Goal: Communication & Community: Participate in discussion

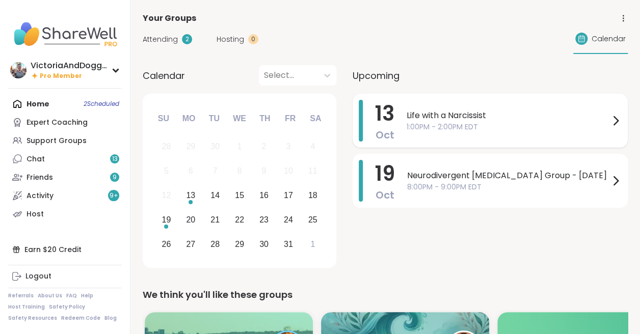
click at [433, 115] on span "Life with a Narcissist" at bounding box center [508, 116] width 203 height 12
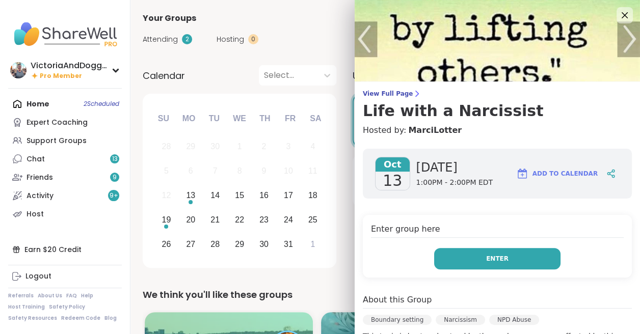
click at [462, 257] on button "Enter" at bounding box center [497, 258] width 126 height 21
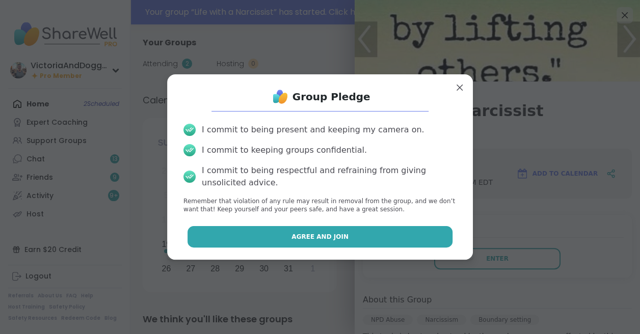
click at [380, 235] on button "Agree and Join" at bounding box center [319, 236] width 265 height 21
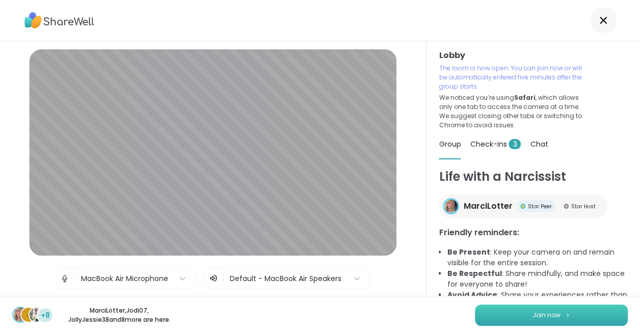
click at [500, 312] on button "Join now" at bounding box center [551, 315] width 153 height 21
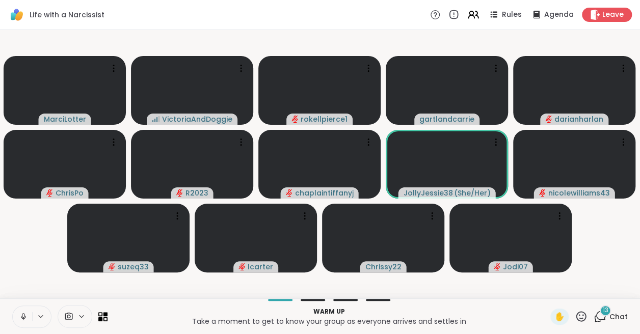
click at [24, 316] on icon at bounding box center [23, 315] width 3 height 5
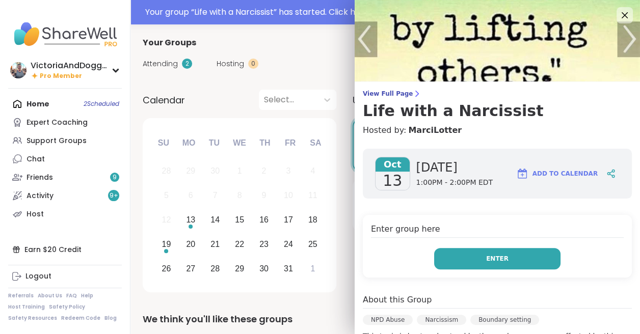
click at [475, 255] on button "Enter" at bounding box center [497, 258] width 126 height 21
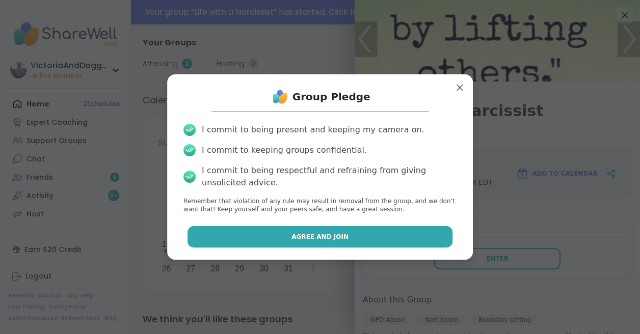
click at [305, 230] on button "Agree and Join" at bounding box center [319, 236] width 265 height 21
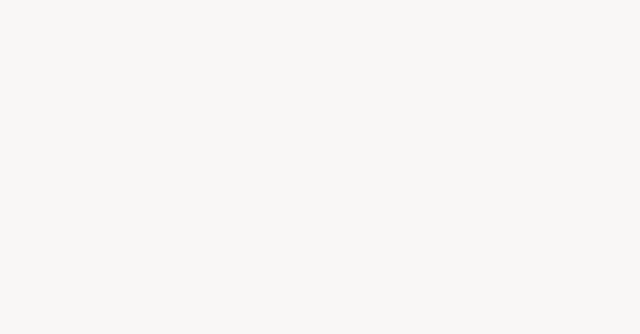
click at [381, 32] on div at bounding box center [320, 167] width 640 height 334
click at [590, 29] on div at bounding box center [320, 167] width 640 height 334
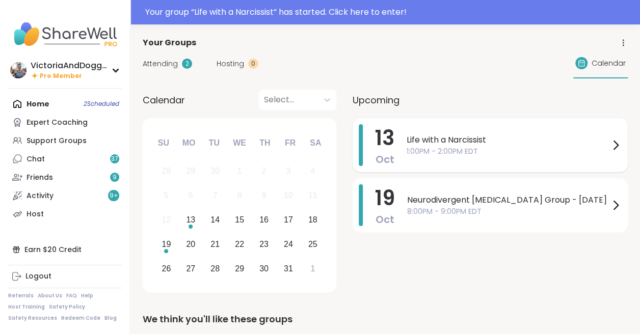
click at [448, 146] on span "1:00PM - 2:00PM EDT" at bounding box center [508, 151] width 203 height 11
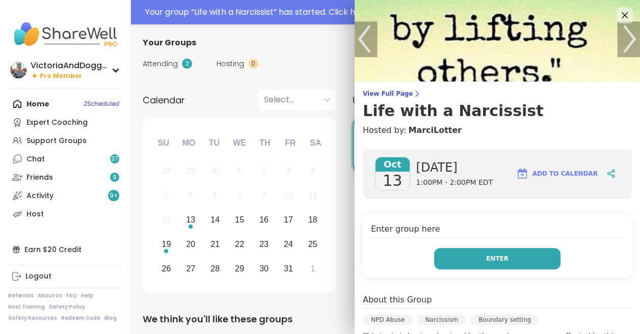
click at [503, 256] on span "Enter" at bounding box center [497, 258] width 22 height 9
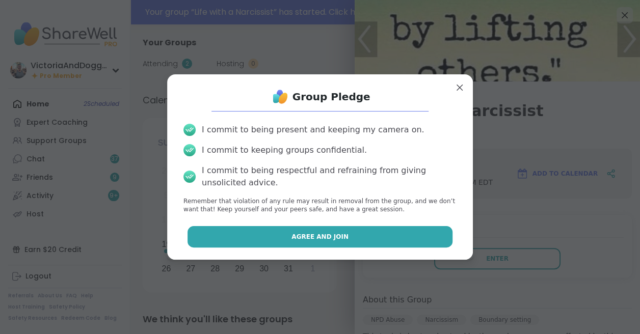
click at [302, 238] on span "Agree and Join" at bounding box center [319, 236] width 57 height 9
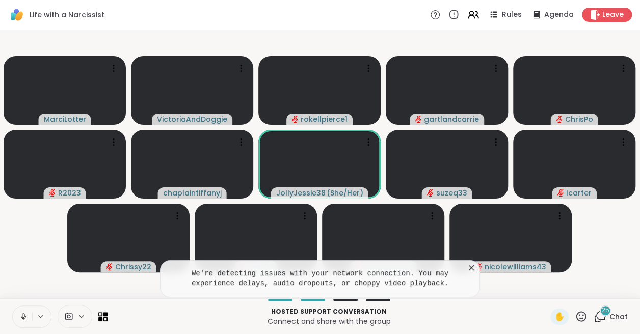
click at [470, 265] on icon at bounding box center [471, 268] width 10 height 10
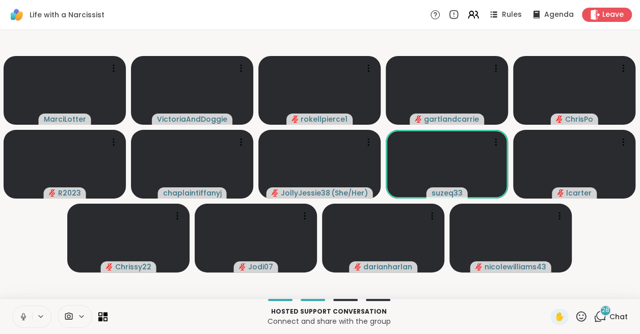
click at [579, 316] on icon at bounding box center [581, 316] width 10 height 10
click at [551, 291] on span "❤️" at bounding box center [551, 290] width 10 height 12
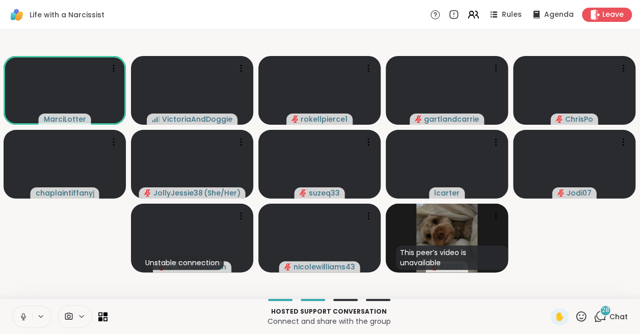
click at [23, 312] on icon at bounding box center [23, 316] width 9 height 9
click at [581, 316] on icon at bounding box center [581, 316] width 13 height 13
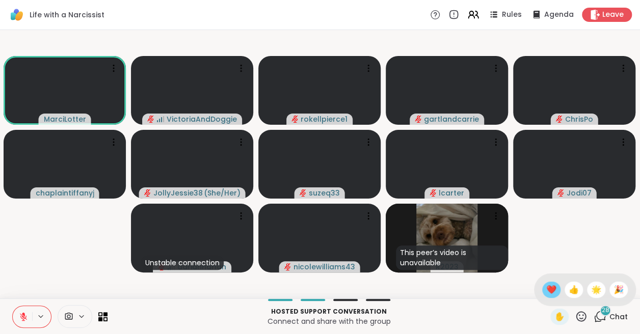
click at [551, 288] on span "❤️" at bounding box center [551, 290] width 10 height 12
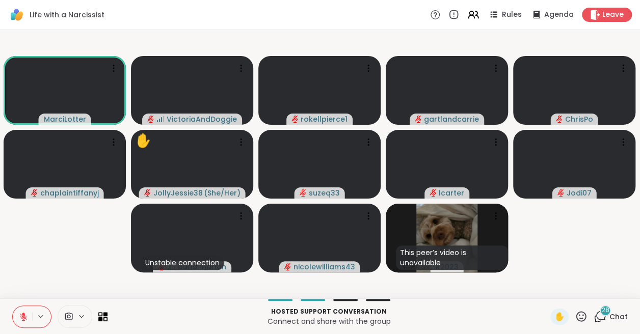
click at [584, 313] on icon at bounding box center [581, 316] width 13 height 13
click at [556, 287] on span "❤️" at bounding box center [551, 290] width 10 height 12
click at [24, 316] on icon at bounding box center [23, 316] width 9 height 9
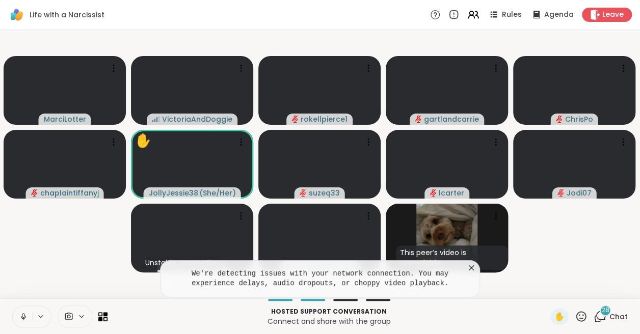
click at [24, 316] on icon at bounding box center [23, 316] width 9 height 9
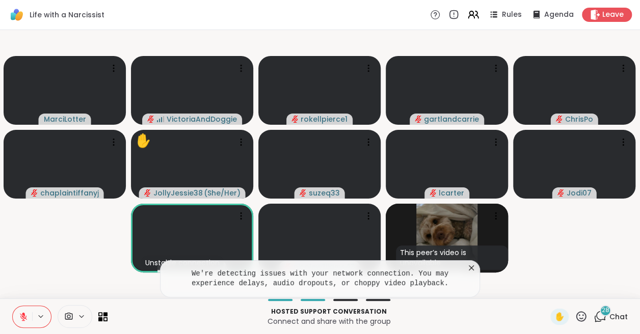
click at [471, 268] on icon at bounding box center [471, 267] width 5 height 5
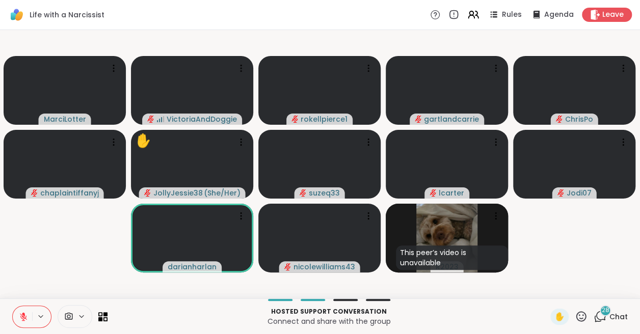
click at [580, 314] on icon at bounding box center [581, 316] width 10 height 10
click at [551, 289] on span "❤️" at bounding box center [551, 290] width 10 height 12
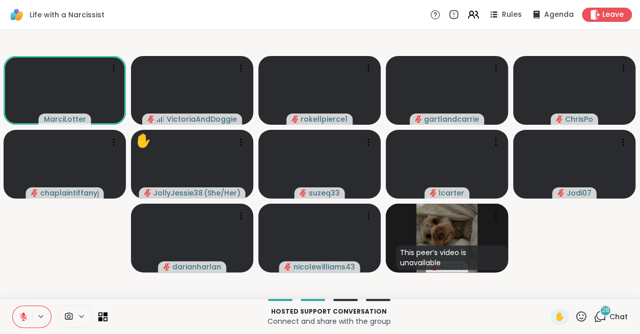
click at [23, 316] on icon at bounding box center [23, 316] width 9 height 9
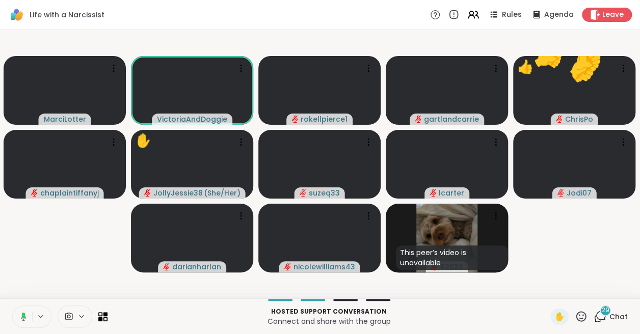
click at [21, 313] on icon at bounding box center [21, 316] width 9 height 9
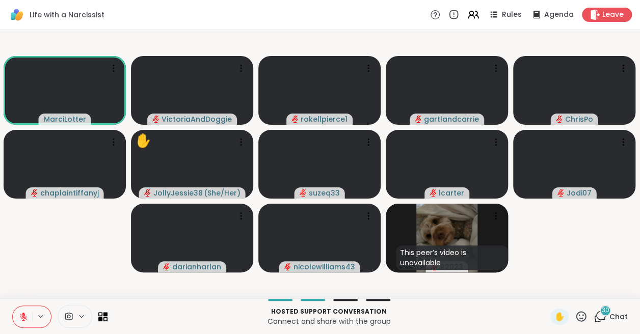
click at [23, 320] on icon at bounding box center [23, 316] width 7 height 7
click at [20, 315] on icon at bounding box center [23, 316] width 9 height 9
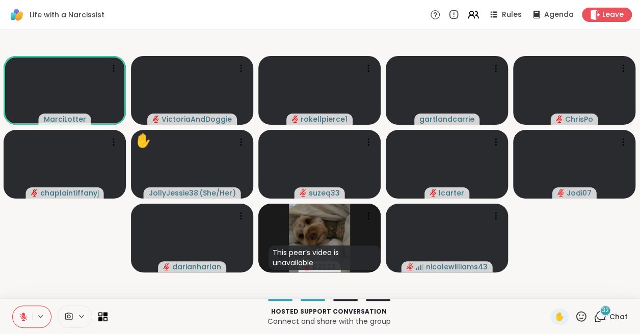
click at [583, 314] on icon at bounding box center [581, 316] width 13 height 13
click at [596, 286] on span "🌟" at bounding box center [596, 290] width 10 height 12
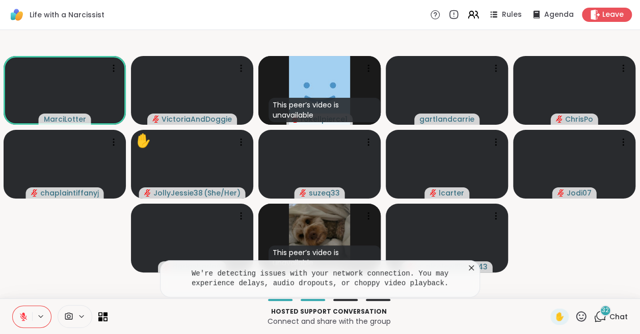
click at [584, 313] on icon at bounding box center [581, 316] width 10 height 10
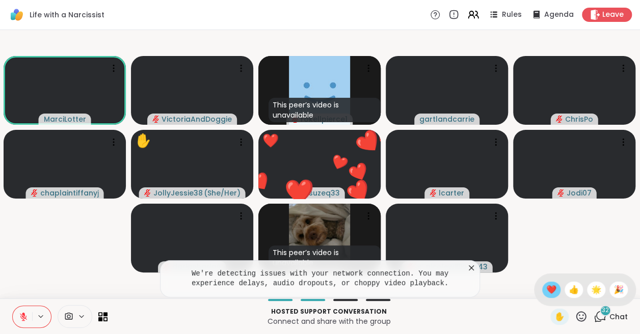
click at [551, 287] on span "❤️" at bounding box center [551, 290] width 10 height 12
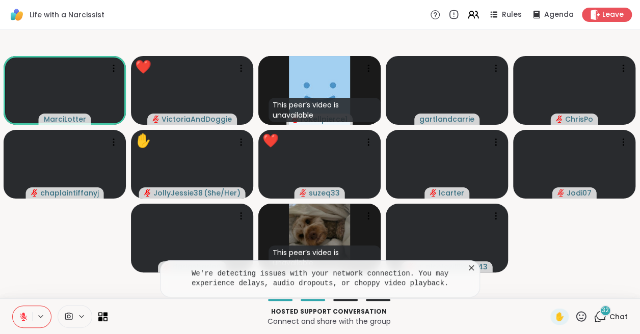
click at [578, 316] on icon at bounding box center [581, 316] width 13 height 13
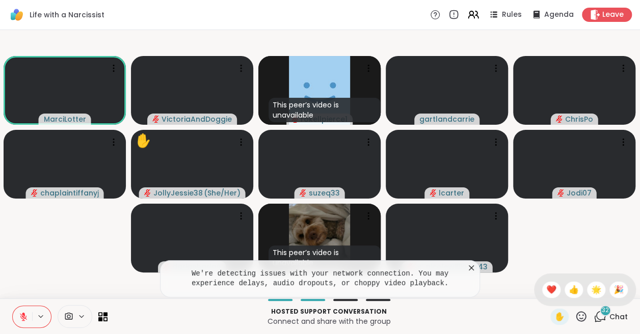
click at [472, 266] on icon at bounding box center [471, 268] width 10 height 10
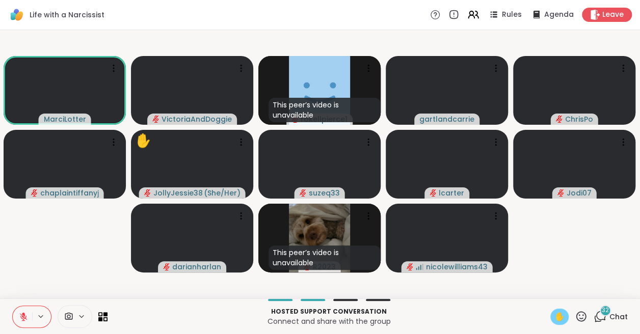
click at [560, 314] on span "✋" at bounding box center [559, 317] width 10 height 12
click at [580, 311] on icon at bounding box center [581, 316] width 13 height 13
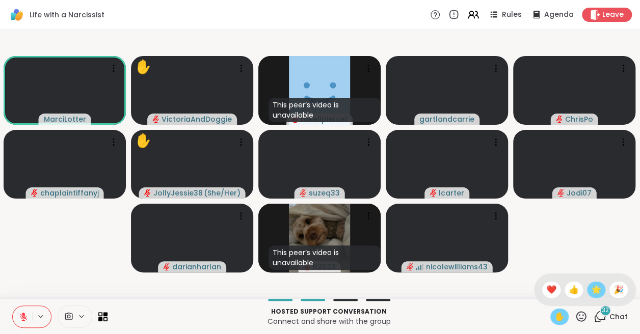
click at [595, 289] on span "🌟" at bounding box center [596, 290] width 10 height 12
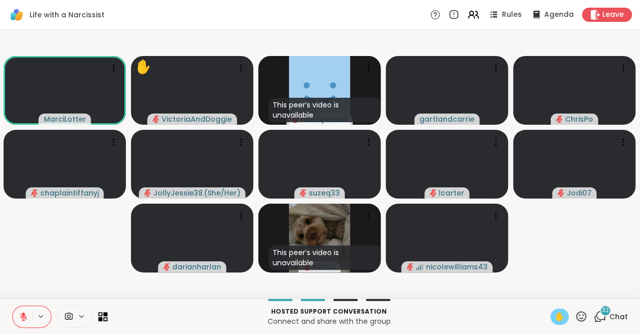
click at [21, 317] on icon at bounding box center [23, 316] width 9 height 9
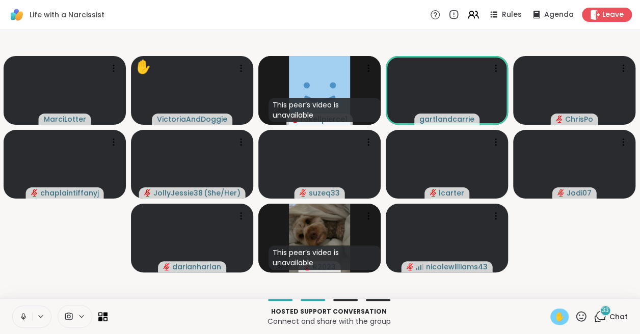
click at [560, 314] on span "✋" at bounding box center [559, 317] width 10 height 12
click at [23, 315] on icon at bounding box center [23, 316] width 9 height 9
click at [584, 315] on icon at bounding box center [581, 316] width 13 height 13
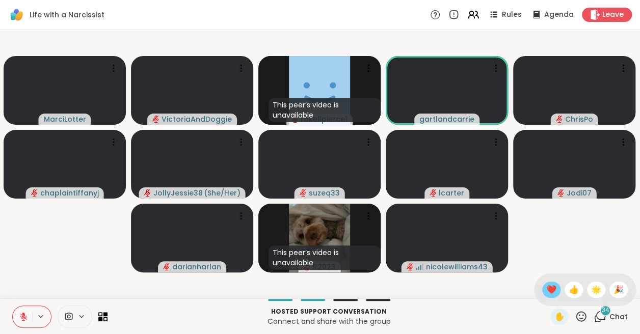
click at [552, 290] on span "❤️" at bounding box center [551, 290] width 10 height 12
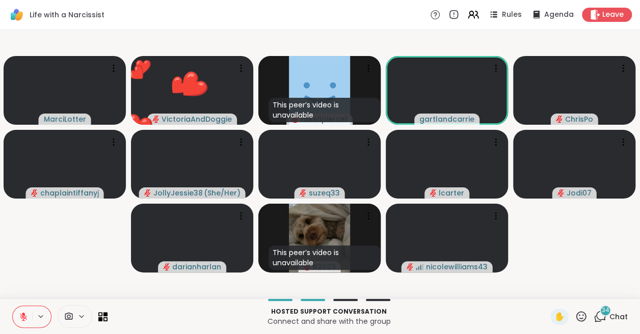
click at [578, 311] on icon at bounding box center [581, 316] width 13 height 13
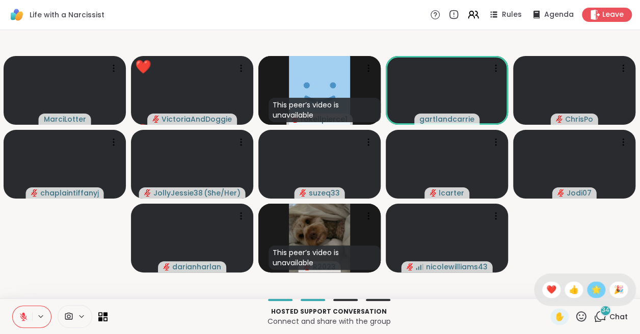
click at [597, 285] on span "🌟" at bounding box center [596, 290] width 10 height 12
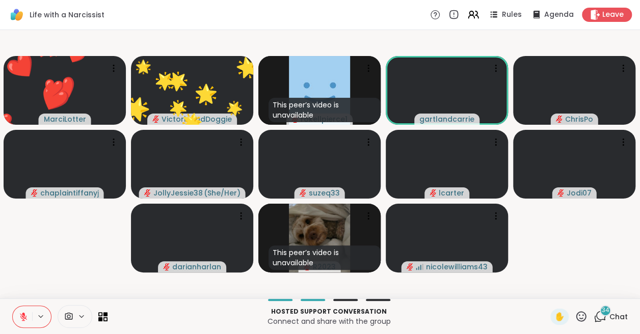
click at [578, 316] on icon at bounding box center [581, 316] width 13 height 13
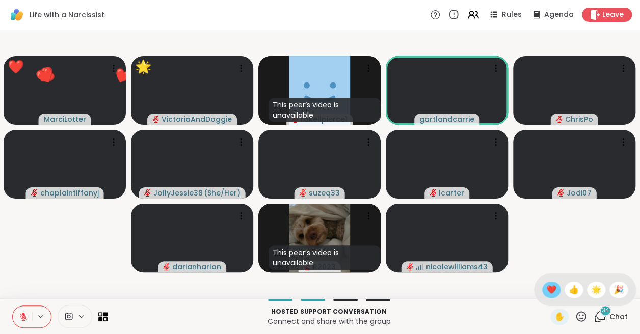
click at [553, 291] on span "❤️" at bounding box center [551, 290] width 10 height 12
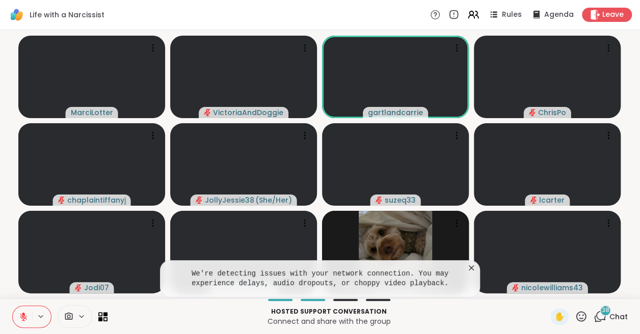
click at [468, 266] on icon at bounding box center [471, 268] width 10 height 10
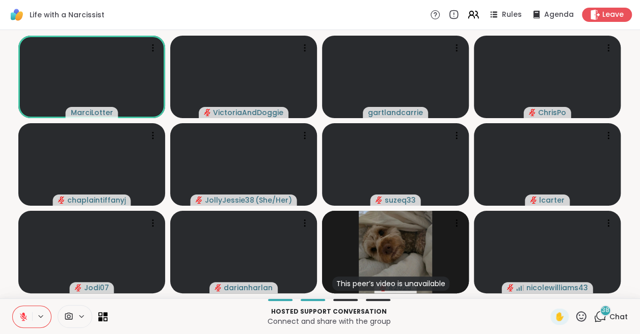
click at [580, 314] on icon at bounding box center [581, 316] width 13 height 13
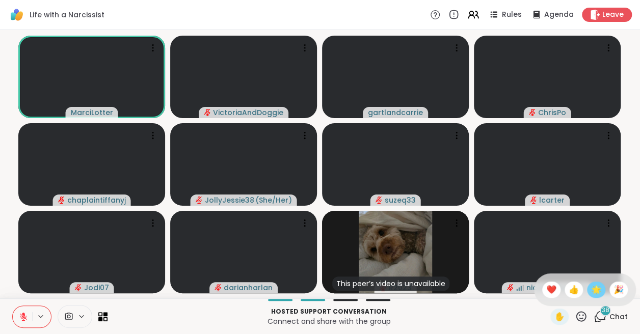
click at [597, 288] on span "🌟" at bounding box center [596, 290] width 10 height 12
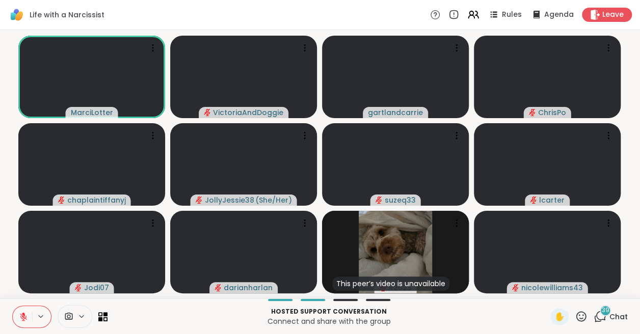
click at [579, 316] on icon at bounding box center [581, 316] width 13 height 13
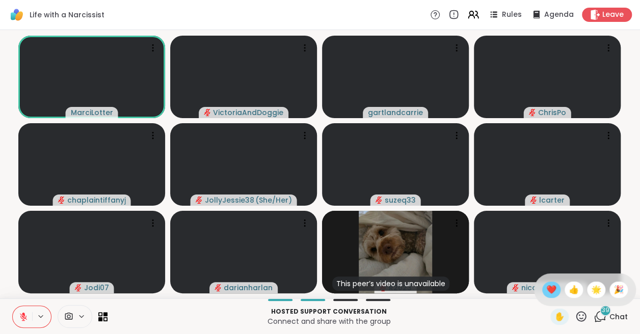
click at [550, 288] on span "❤️" at bounding box center [551, 290] width 10 height 12
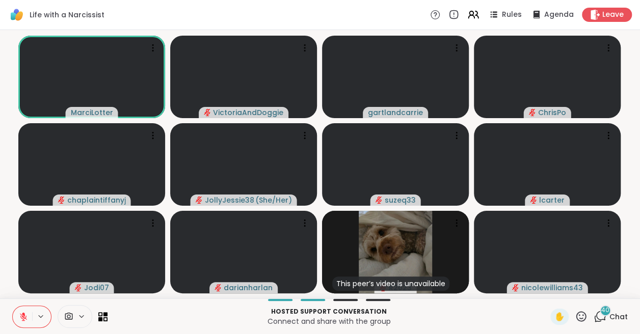
click at [582, 319] on icon at bounding box center [581, 316] width 13 height 13
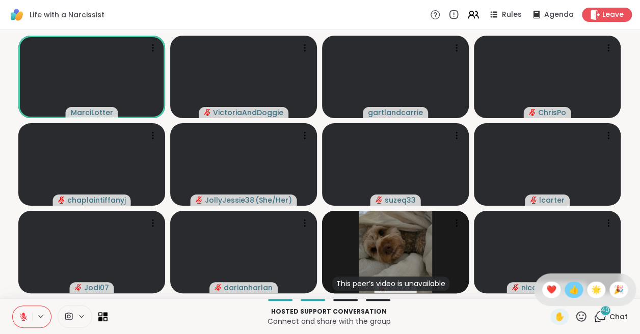
click at [575, 290] on span "👍" at bounding box center [574, 290] width 10 height 12
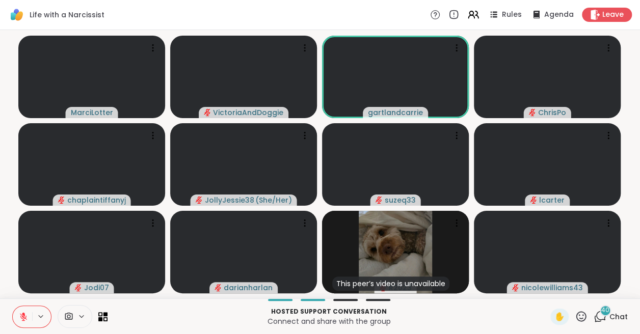
click at [582, 314] on icon at bounding box center [581, 316] width 13 height 13
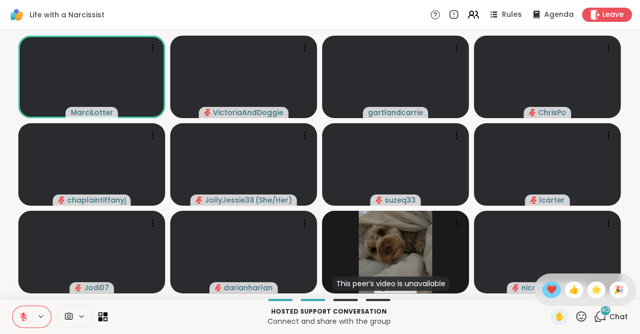
click at [547, 287] on div "❤️" at bounding box center [551, 290] width 18 height 16
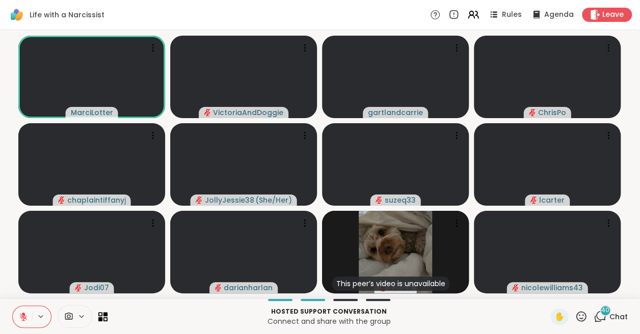
click at [579, 316] on icon at bounding box center [581, 316] width 13 height 13
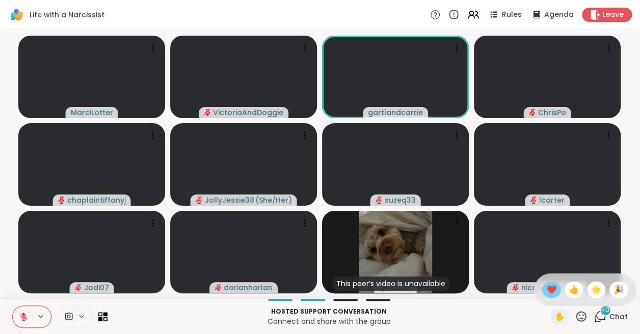
click at [551, 289] on span "❤️" at bounding box center [551, 290] width 10 height 12
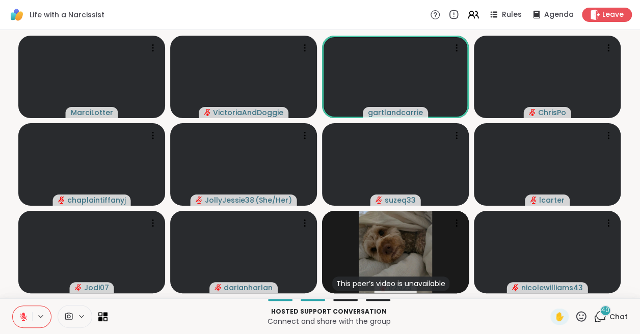
click at [164, 286] on video-player-container "MarciLotter VictoriaAndDoggie gartlandcarrie ChrisPo chaplaintiffanyj JollyJess…" at bounding box center [320, 164] width 628 height 260
click at [558, 316] on span "✋" at bounding box center [559, 317] width 10 height 12
click at [20, 318] on icon at bounding box center [23, 316] width 9 height 9
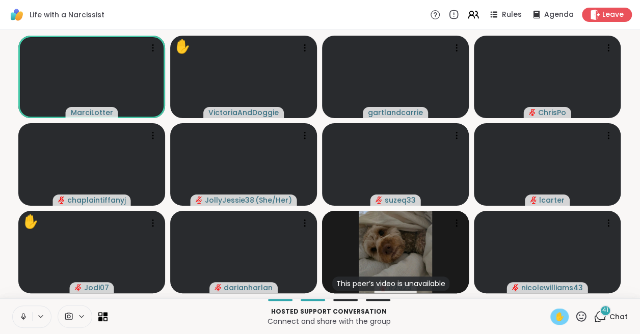
click at [25, 313] on icon at bounding box center [23, 316] width 9 height 9
click at [23, 315] on icon at bounding box center [23, 314] width 3 height 4
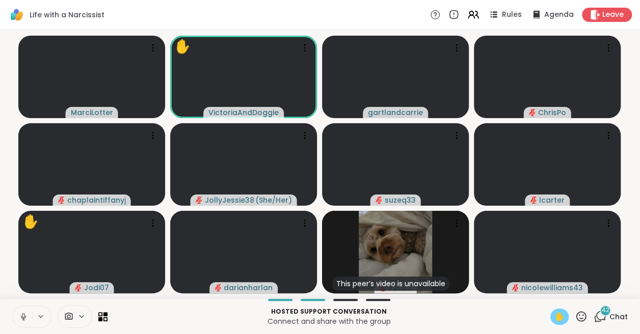
click at [24, 313] on icon at bounding box center [23, 315] width 3 height 5
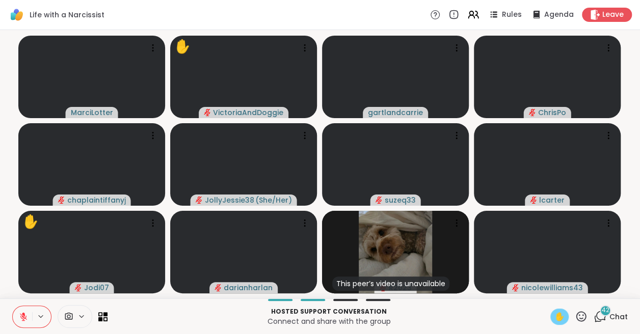
click at [561, 318] on span "✋" at bounding box center [559, 317] width 10 height 12
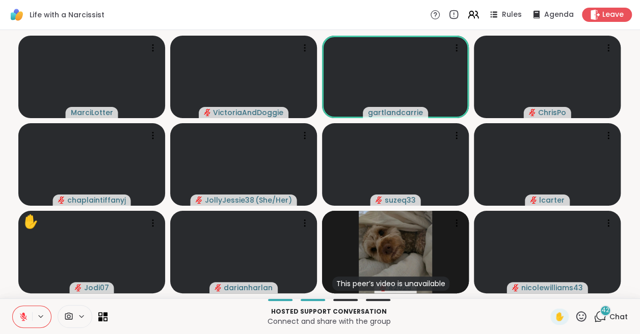
click at [576, 319] on icon at bounding box center [581, 316] width 13 height 13
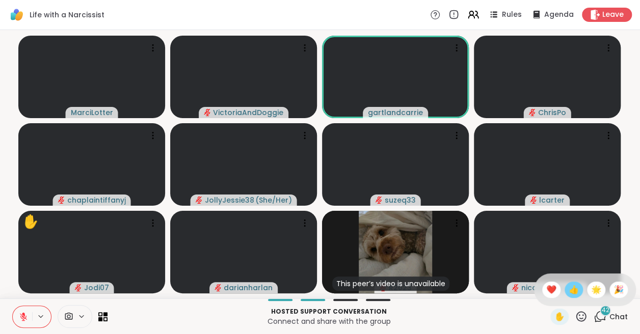
click at [574, 285] on span "👍" at bounding box center [574, 290] width 10 height 12
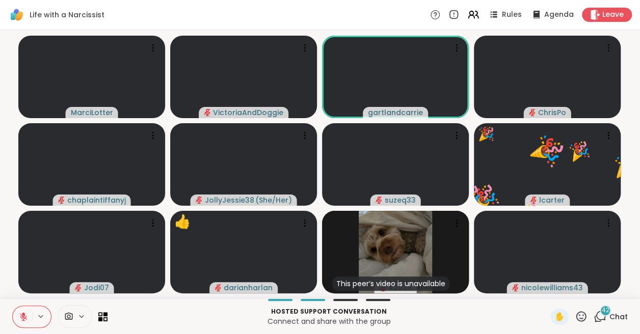
click at [22, 314] on icon at bounding box center [23, 314] width 3 height 4
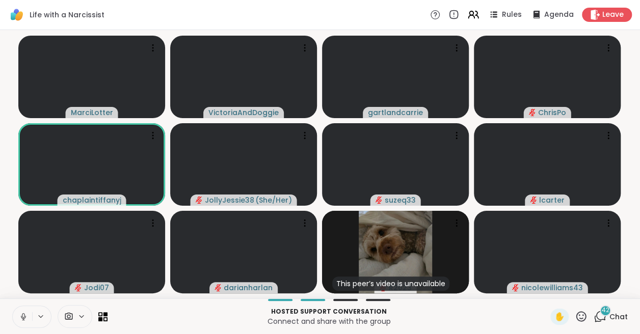
click at [20, 312] on icon at bounding box center [23, 316] width 9 height 9
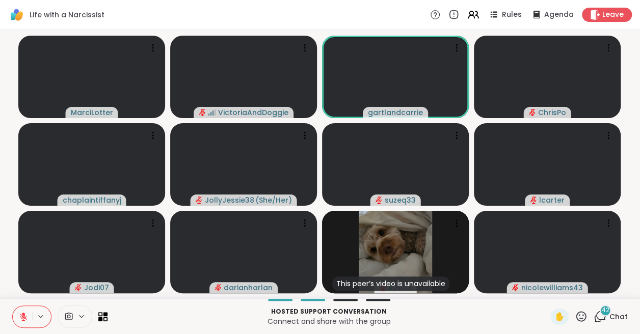
click at [21, 315] on icon at bounding box center [23, 316] width 9 height 9
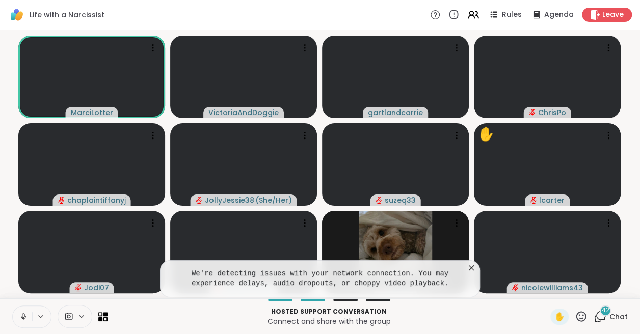
click at [22, 316] on icon at bounding box center [23, 316] width 9 height 9
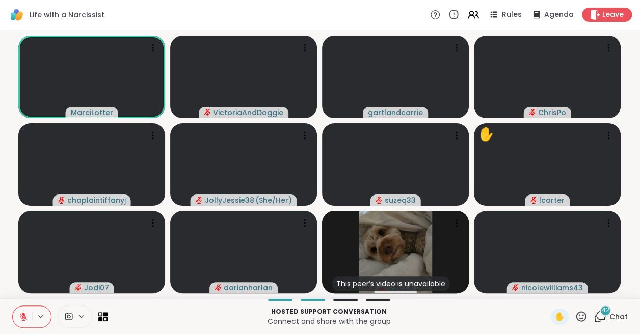
click at [23, 316] on icon at bounding box center [23, 316] width 7 height 7
click at [23, 316] on icon at bounding box center [23, 316] width 9 height 9
click at [581, 312] on icon at bounding box center [581, 316] width 13 height 13
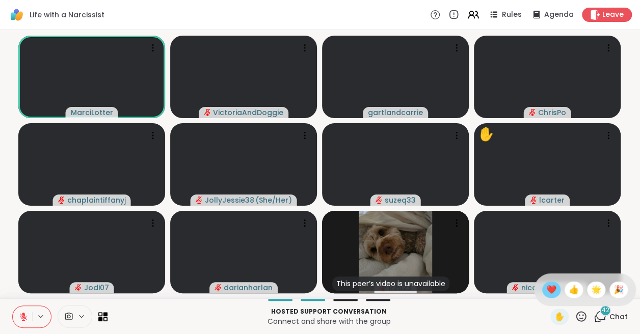
click at [549, 290] on span "❤️" at bounding box center [551, 290] width 10 height 12
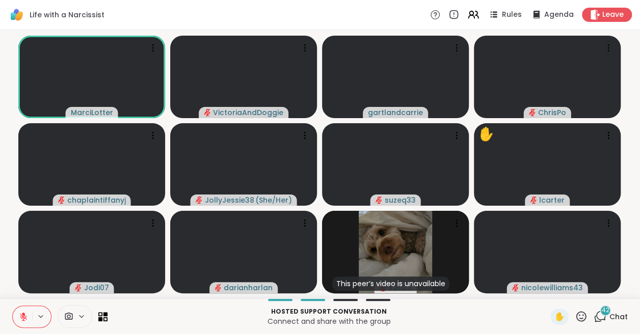
click at [21, 317] on icon at bounding box center [23, 316] width 7 height 7
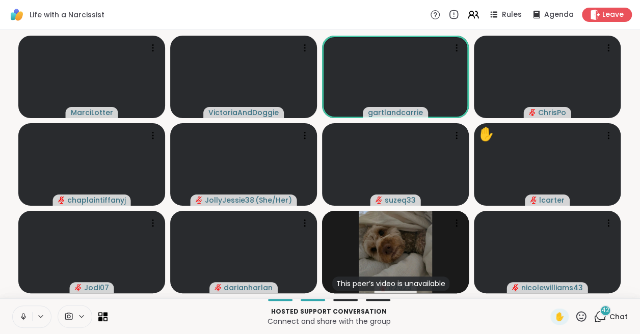
click at [23, 315] on icon at bounding box center [23, 316] width 9 height 9
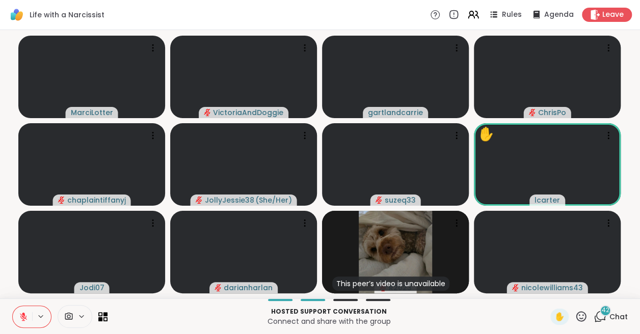
click at [602, 312] on span "42" at bounding box center [606, 310] width 8 height 9
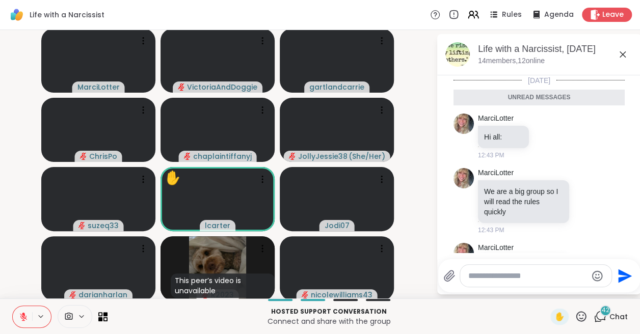
scroll to position [3951, 0]
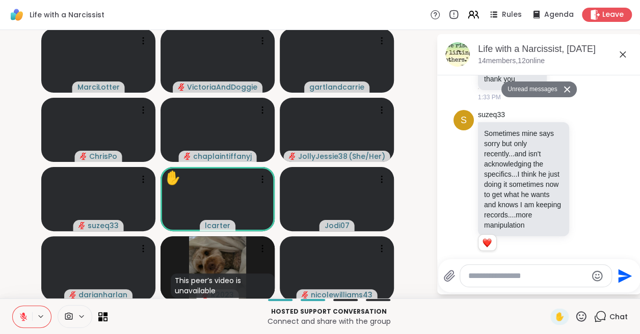
click at [527, 277] on textarea "Type your message" at bounding box center [527, 276] width 119 height 10
paste textarea "**********"
type textarea "**********"
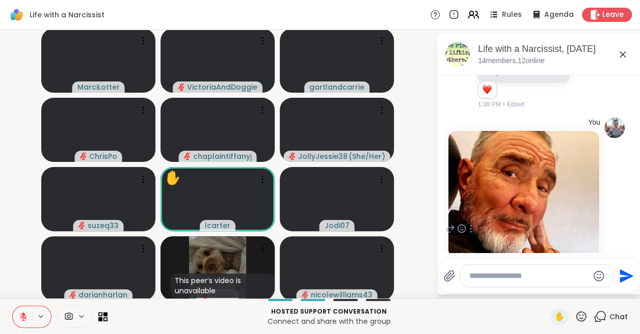
scroll to position [4168, 0]
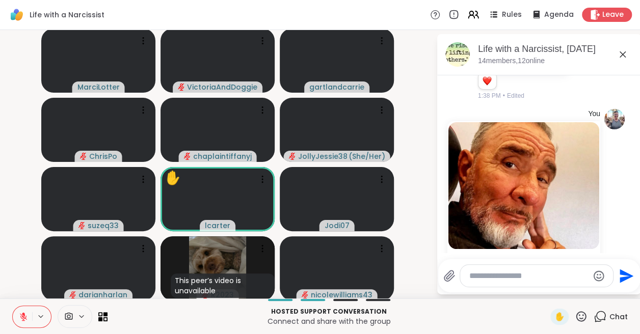
click at [513, 278] on textarea "Type your message" at bounding box center [528, 276] width 119 height 10
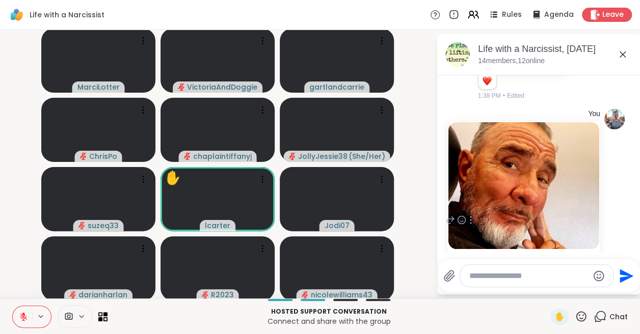
click at [448, 214] on icon at bounding box center [450, 220] width 9 height 12
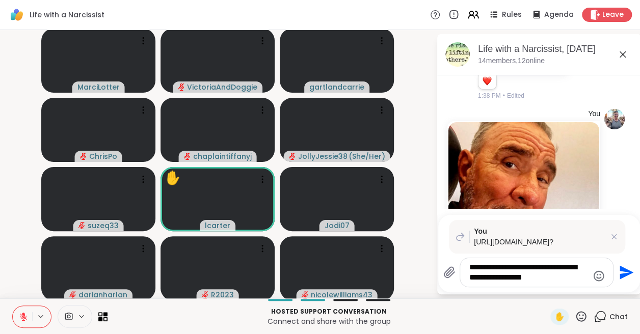
click at [584, 270] on textarea "**********" at bounding box center [528, 272] width 119 height 20
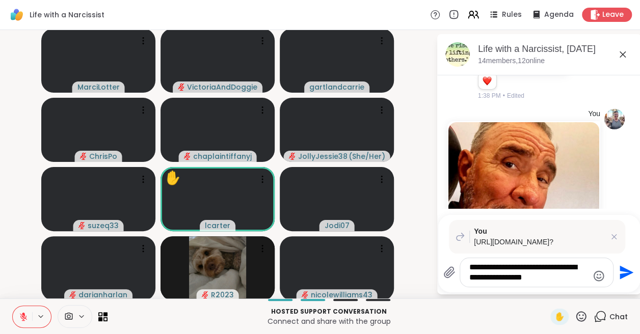
click at [535, 277] on textarea "**********" at bounding box center [528, 272] width 119 height 20
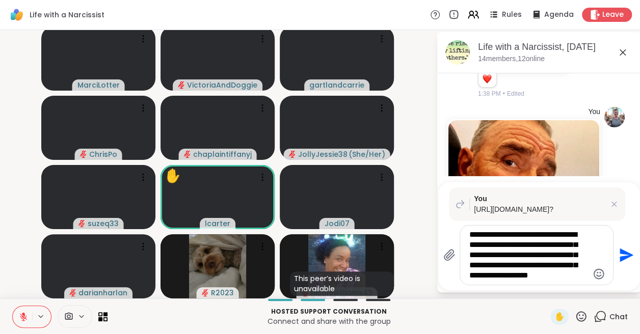
scroll to position [0, 0]
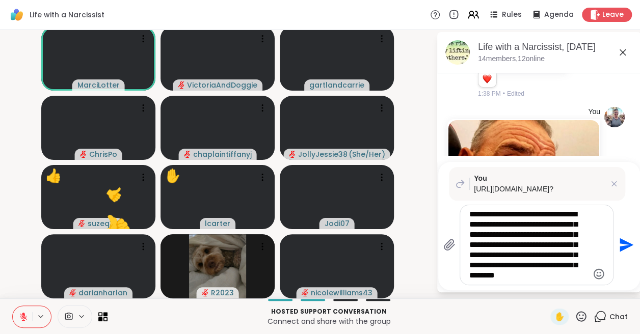
click at [533, 255] on textarea "**********" at bounding box center [528, 244] width 119 height 71
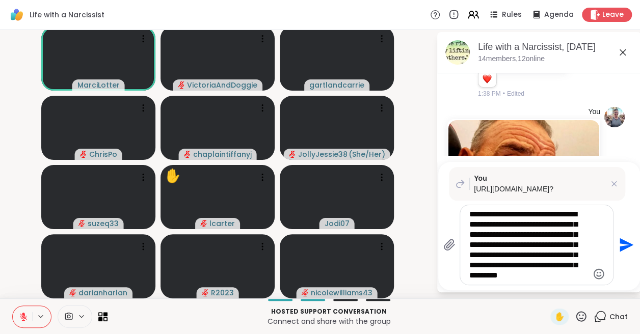
click at [577, 275] on textarea "**********" at bounding box center [528, 244] width 119 height 71
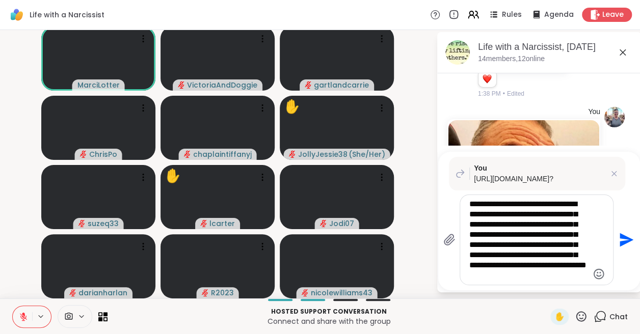
click at [534, 274] on textarea "**********" at bounding box center [528, 240] width 119 height 82
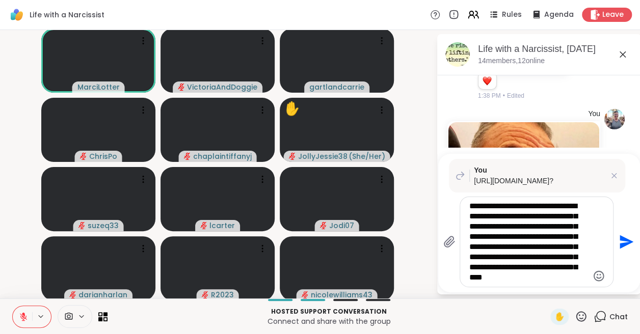
type textarea "**********"
click at [623, 240] on icon "Send" at bounding box center [627, 242] width 14 height 14
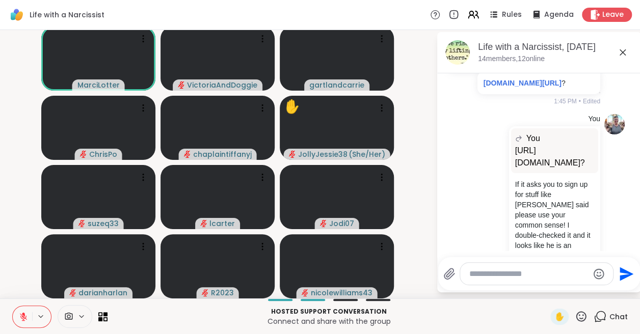
scroll to position [3, 0]
click at [581, 314] on icon at bounding box center [581, 316] width 13 height 13
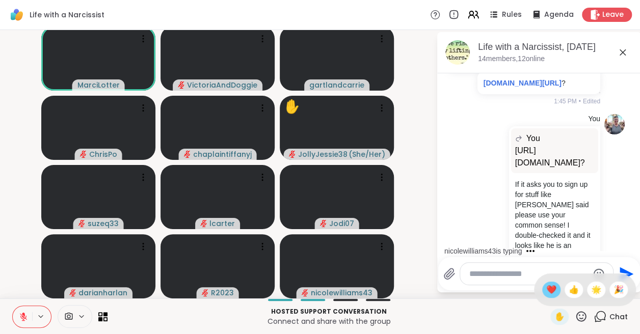
click at [553, 292] on span "❤️" at bounding box center [551, 290] width 10 height 12
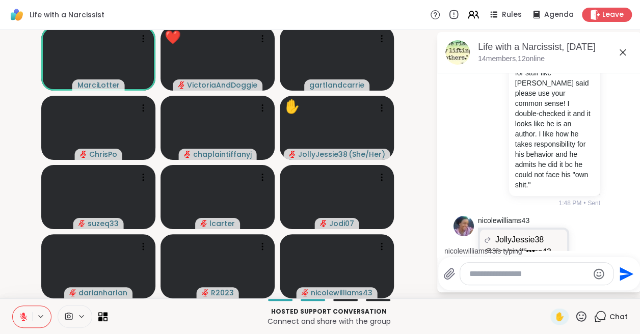
scroll to position [4567, 0]
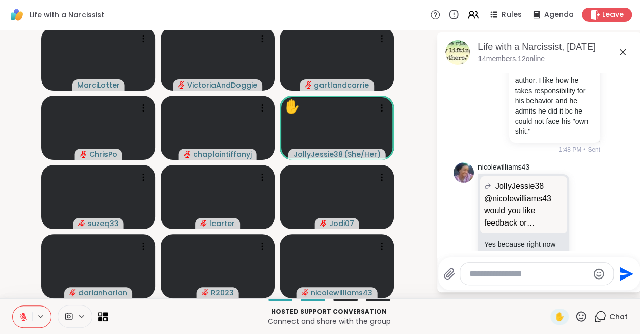
click at [625, 47] on icon at bounding box center [622, 52] width 12 height 12
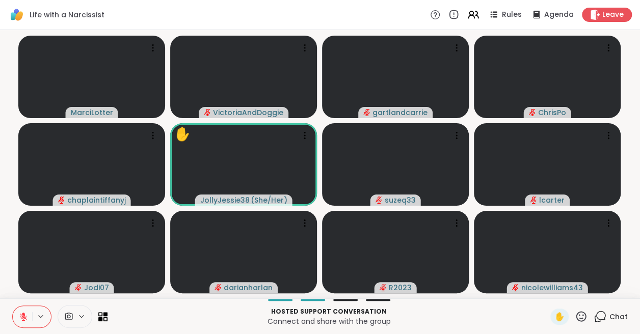
scroll to position [0, 0]
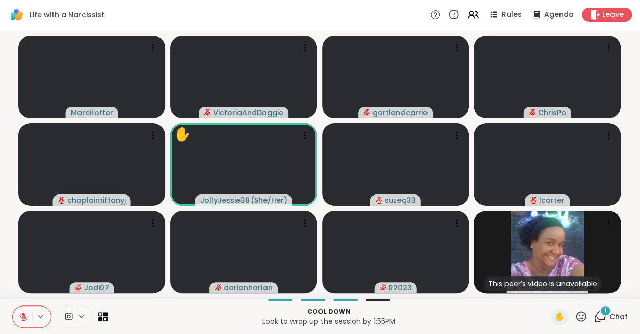
click at [582, 315] on icon at bounding box center [581, 316] width 13 height 13
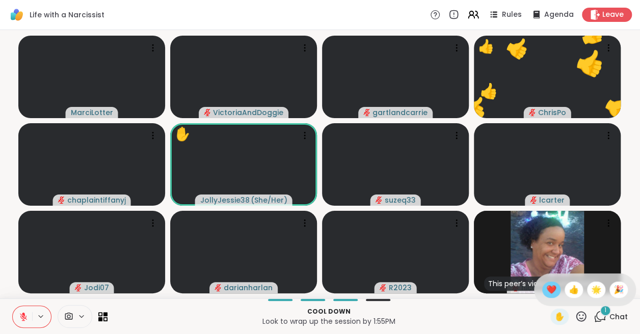
click at [554, 289] on span "❤️" at bounding box center [551, 290] width 10 height 12
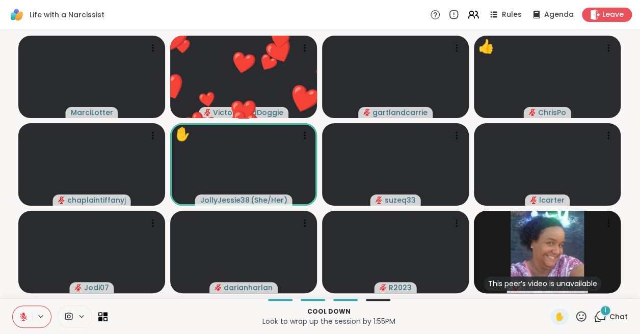
click at [581, 313] on icon at bounding box center [581, 316] width 13 height 13
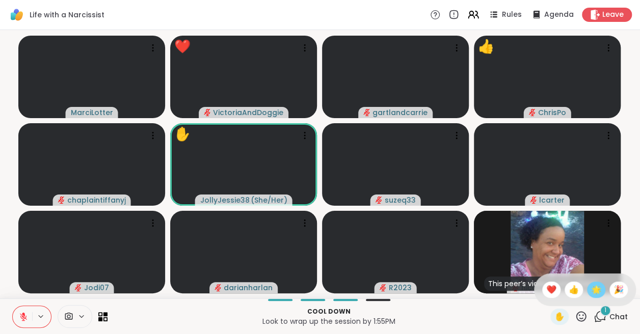
click at [597, 291] on span "🌟" at bounding box center [596, 290] width 10 height 12
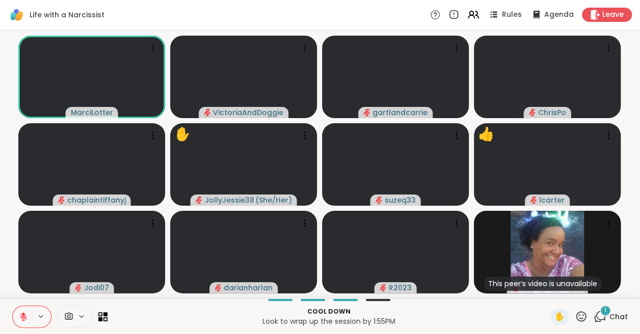
click at [581, 315] on icon at bounding box center [581, 316] width 13 height 13
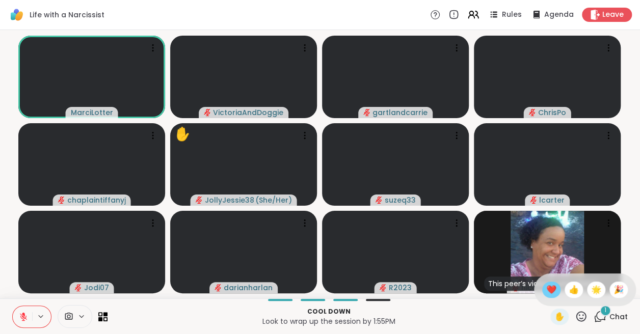
click at [551, 288] on span "❤️" at bounding box center [551, 290] width 10 height 12
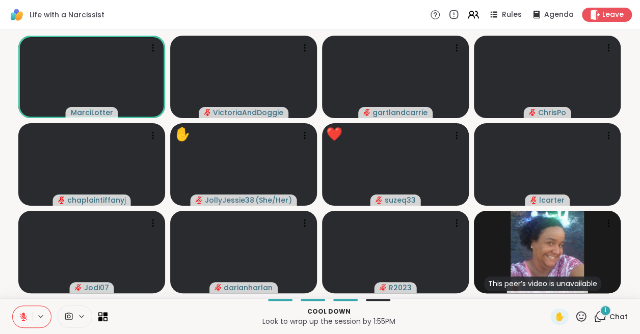
click at [22, 312] on icon at bounding box center [23, 316] width 9 height 9
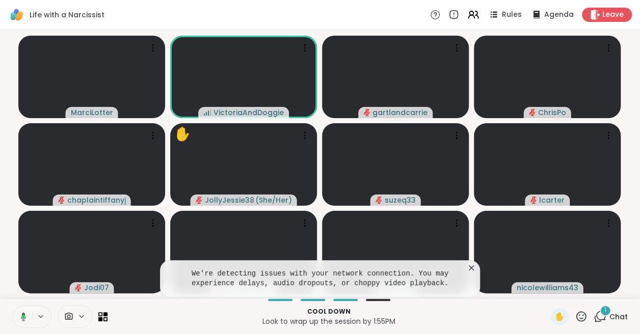
click at [471, 265] on icon at bounding box center [471, 268] width 10 height 10
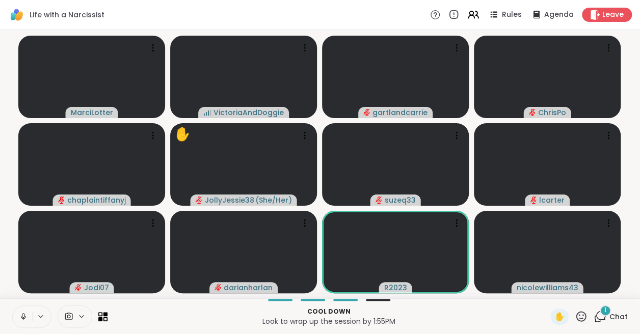
click at [21, 314] on icon at bounding box center [23, 316] width 9 height 9
click at [584, 312] on icon at bounding box center [581, 316] width 10 height 10
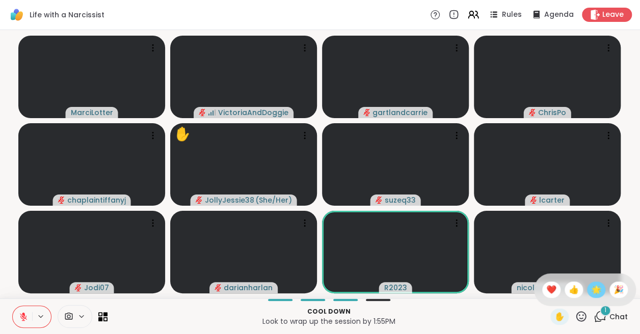
click at [594, 288] on span "🌟" at bounding box center [596, 290] width 10 height 12
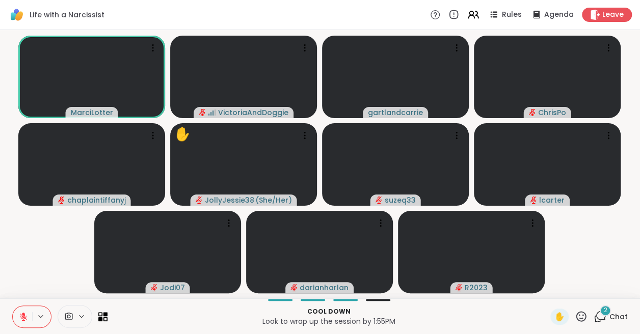
click at [583, 314] on icon at bounding box center [581, 316] width 13 height 13
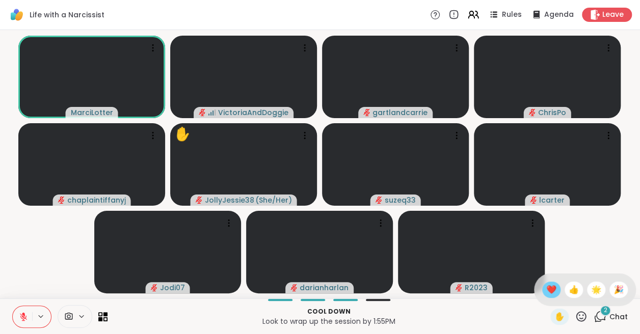
click at [551, 288] on span "❤️" at bounding box center [551, 290] width 10 height 12
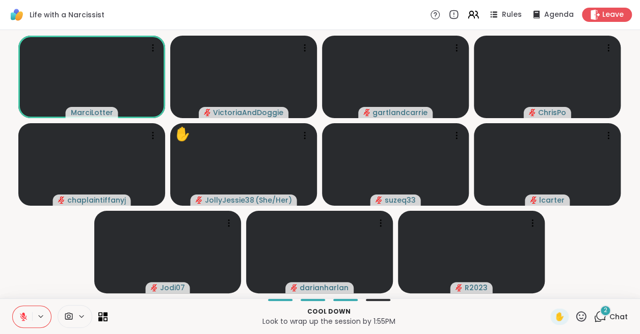
click at [580, 317] on icon at bounding box center [581, 316] width 13 height 13
click at [553, 289] on span "❤️" at bounding box center [551, 290] width 10 height 12
click at [581, 312] on icon at bounding box center [581, 316] width 13 height 13
click at [553, 287] on span "❤️" at bounding box center [551, 290] width 10 height 12
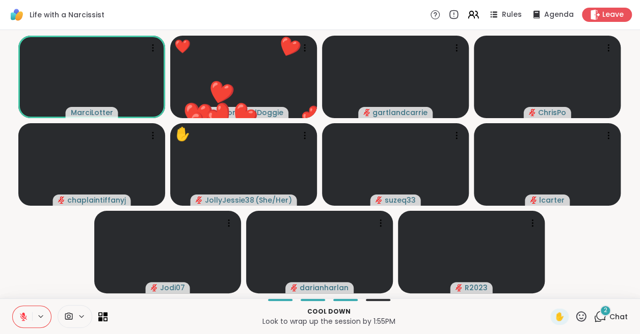
click at [581, 312] on icon at bounding box center [581, 316] width 13 height 13
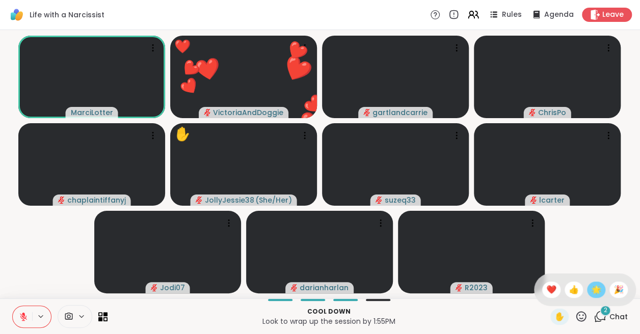
click at [596, 286] on span "🌟" at bounding box center [596, 290] width 10 height 12
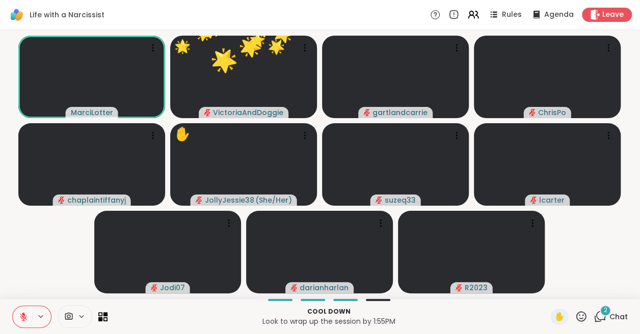
click at [578, 315] on icon at bounding box center [581, 316] width 13 height 13
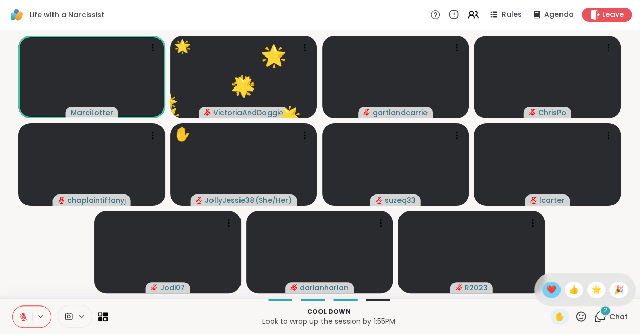
click at [553, 290] on span "❤️" at bounding box center [551, 290] width 10 height 12
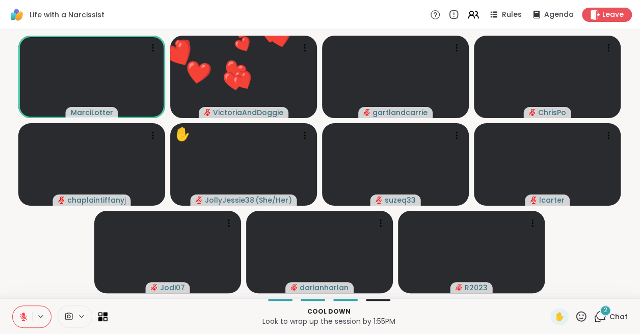
click at [580, 315] on icon at bounding box center [581, 316] width 10 height 10
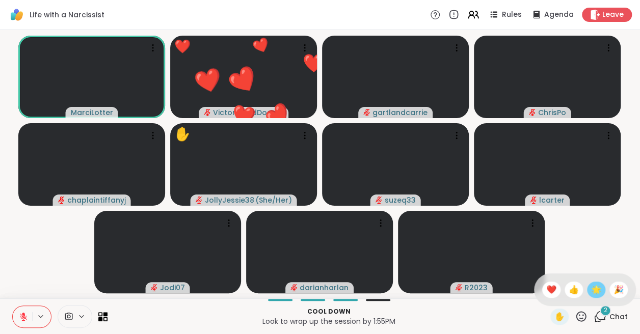
click at [592, 287] on span "🌟" at bounding box center [596, 290] width 10 height 12
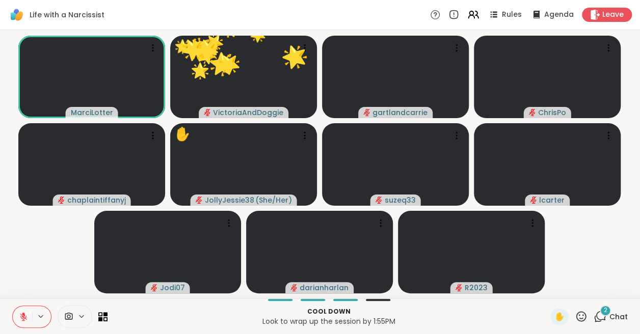
click at [579, 316] on icon at bounding box center [581, 316] width 13 height 13
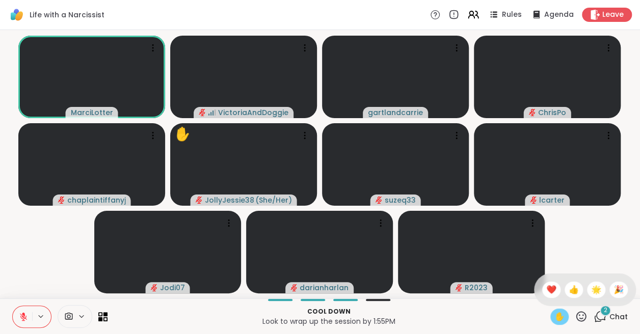
click at [557, 320] on span "✋" at bounding box center [559, 317] width 10 height 12
click at [584, 313] on icon at bounding box center [581, 316] width 13 height 13
click at [592, 292] on span "🌟" at bounding box center [596, 290] width 10 height 12
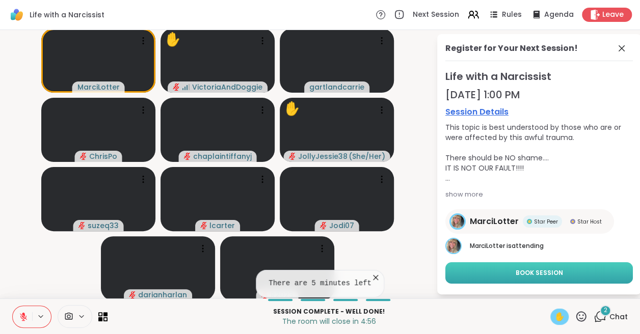
click at [519, 274] on span "Book Session" at bounding box center [539, 273] width 47 height 9
click at [581, 315] on icon at bounding box center [581, 316] width 13 height 13
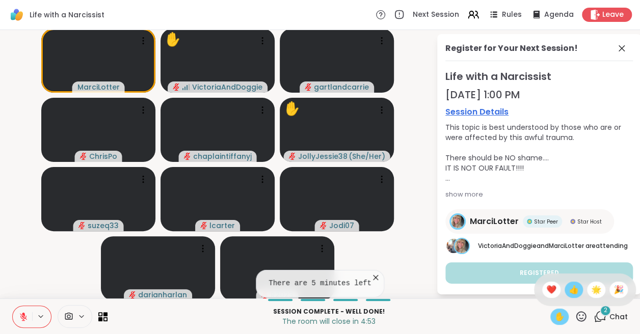
click at [573, 291] on span "👍" at bounding box center [574, 290] width 10 height 12
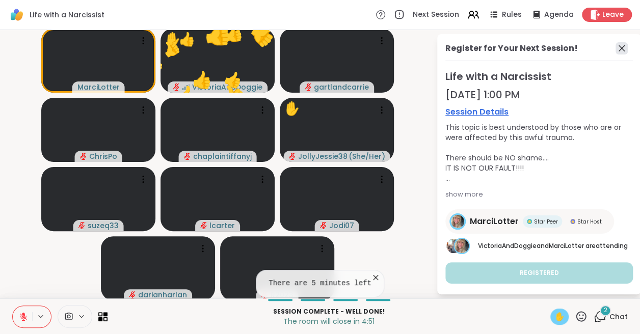
click at [620, 46] on icon at bounding box center [622, 48] width 6 height 6
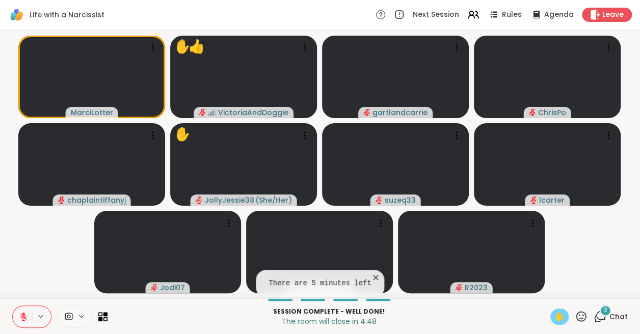
click at [375, 275] on icon at bounding box center [375, 278] width 10 height 10
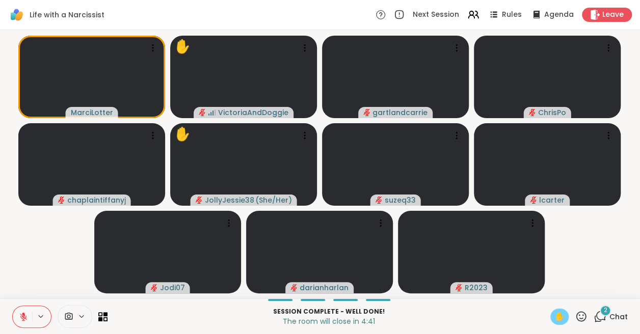
click at [603, 315] on div "2" at bounding box center [605, 310] width 11 height 11
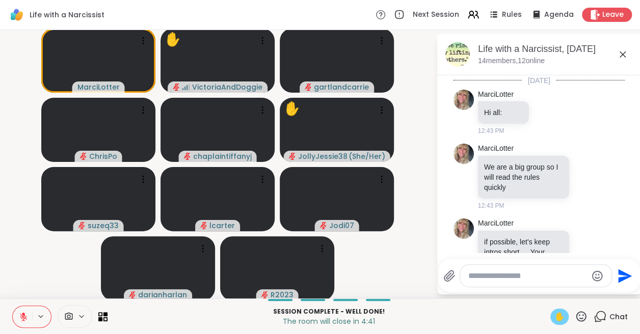
scroll to position [4719, 0]
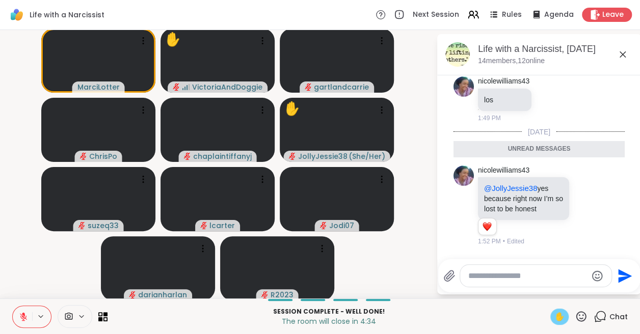
click at [621, 53] on icon at bounding box center [623, 54] width 6 height 6
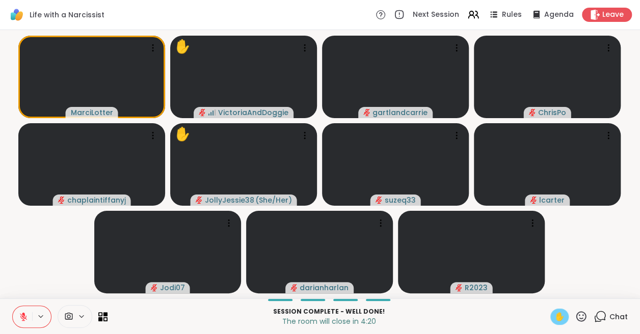
click at [23, 312] on icon at bounding box center [23, 314] width 3 height 4
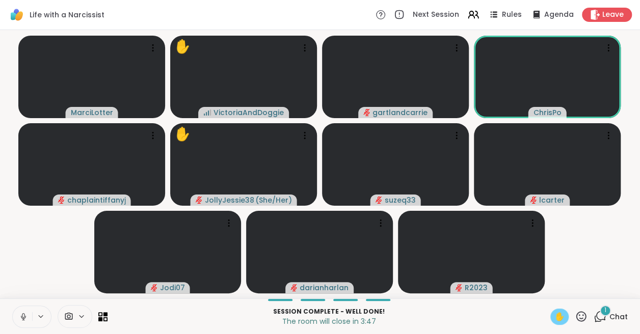
click at [582, 317] on icon at bounding box center [581, 316] width 13 height 13
click at [575, 288] on span "👍" at bounding box center [574, 290] width 10 height 12
click at [581, 314] on icon at bounding box center [581, 316] width 13 height 13
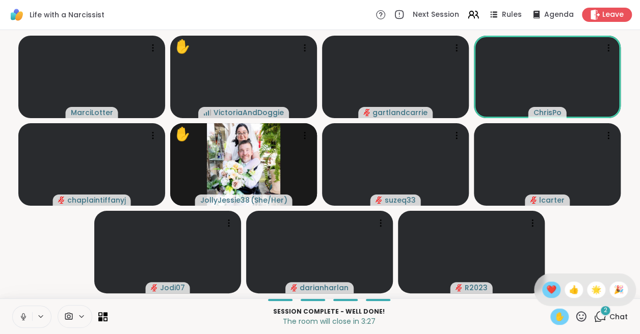
click at [553, 289] on span "❤️" at bounding box center [551, 290] width 10 height 12
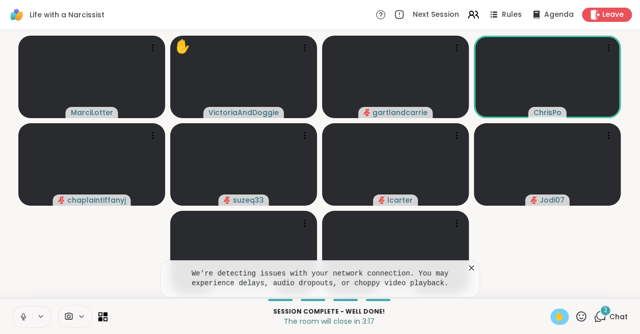
click at [471, 267] on icon at bounding box center [471, 268] width 10 height 10
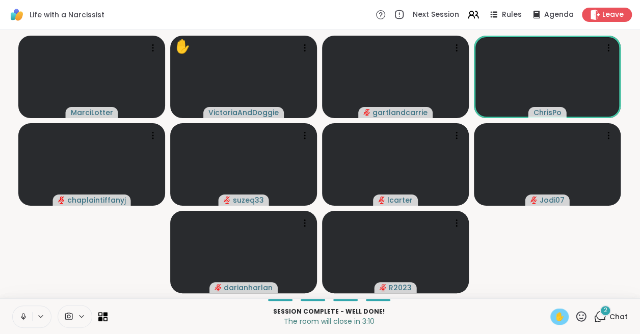
click at [581, 315] on icon at bounding box center [581, 316] width 13 height 13
click at [512, 272] on video-player-container "MarciLotter ✋ VictoriaAndDoggie gartlandcarrie ChrisPo chaplaintiffanyj suzeq33…" at bounding box center [320, 164] width 628 height 260
click at [581, 314] on icon at bounding box center [581, 316] width 13 height 13
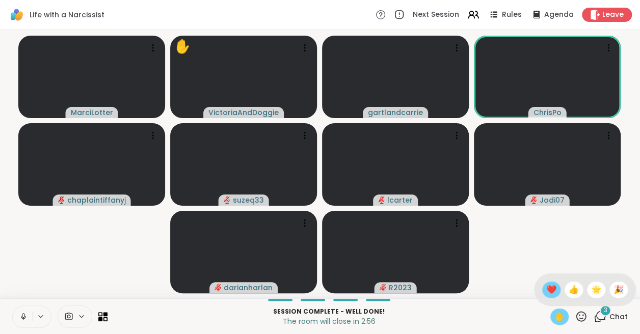
click at [553, 290] on span "❤️" at bounding box center [551, 290] width 10 height 12
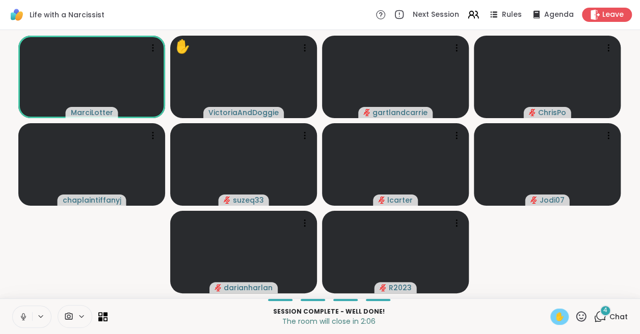
click at [23, 315] on icon at bounding box center [23, 316] width 9 height 9
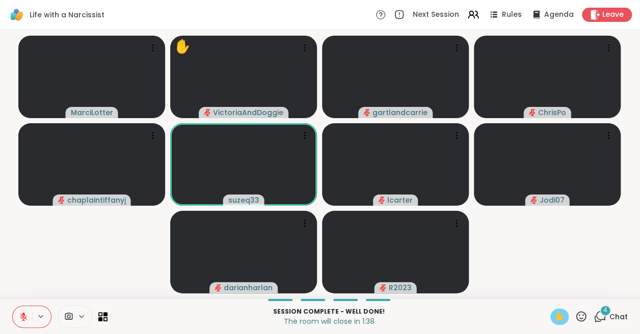
click at [578, 313] on icon at bounding box center [581, 316] width 10 height 10
click at [553, 290] on span "❤️" at bounding box center [551, 290] width 10 height 12
click at [23, 312] on icon at bounding box center [23, 314] width 3 height 4
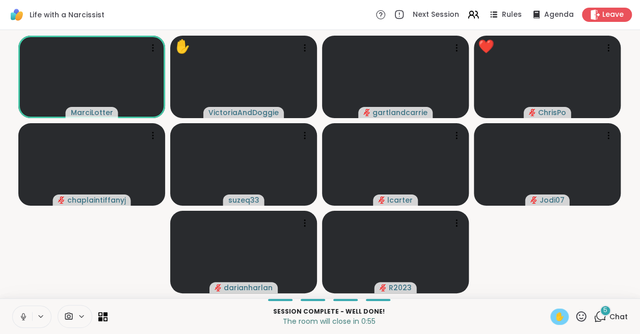
click at [582, 314] on icon at bounding box center [581, 316] width 13 height 13
click at [552, 290] on span "❤️" at bounding box center [551, 290] width 10 height 12
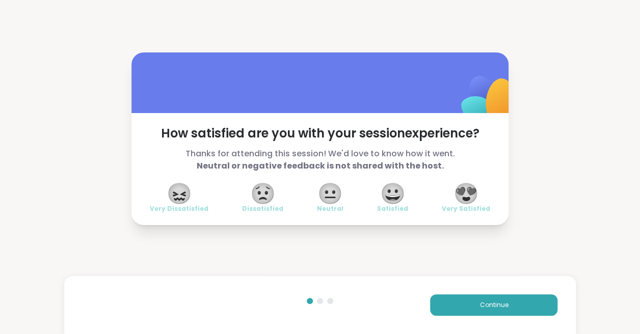
click at [467, 195] on span "😍" at bounding box center [465, 193] width 25 height 18
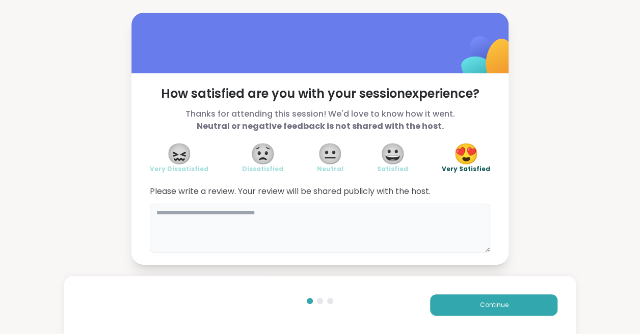
click at [259, 212] on textarea at bounding box center [320, 228] width 340 height 49
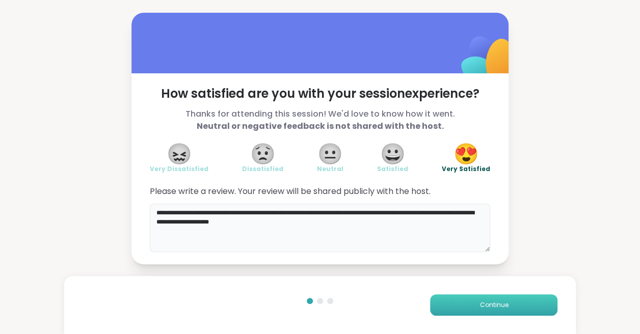
type textarea "**********"
click at [481, 305] on span "Continue" at bounding box center [493, 305] width 29 height 9
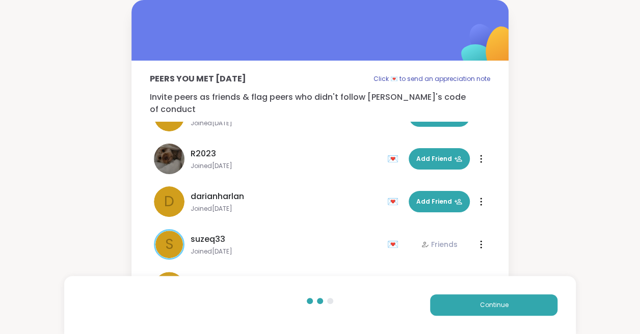
scroll to position [329, 0]
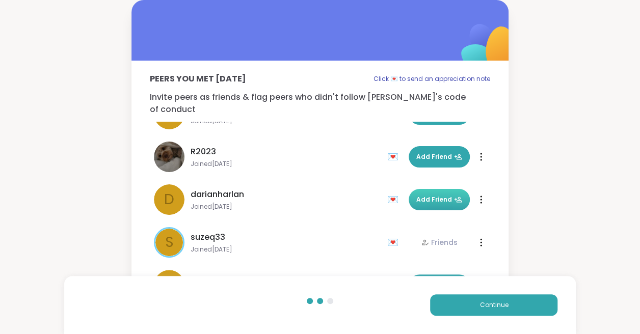
click at [434, 195] on span "Add Friend" at bounding box center [439, 199] width 46 height 9
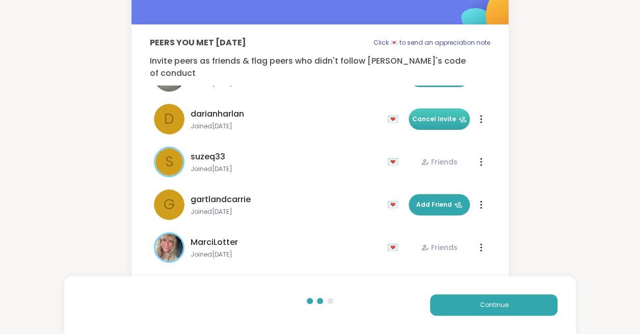
scroll to position [36, 0]
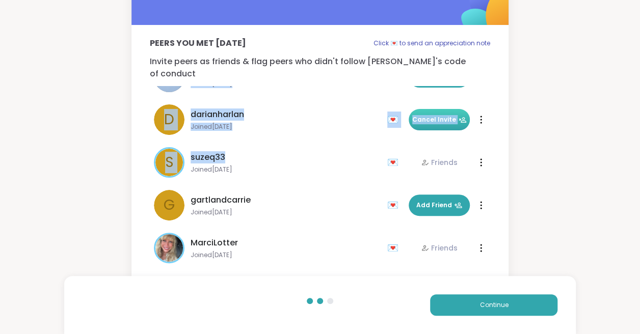
drag, startPoint x: 323, startPoint y: 151, endPoint x: 570, endPoint y: 197, distance: 251.2
click at [570, 197] on div "Peers you met today Click 💌 to send an appreciation note Invite peers as friend…" at bounding box center [320, 127] width 640 height 326
click at [500, 305] on span "Continue" at bounding box center [493, 305] width 29 height 9
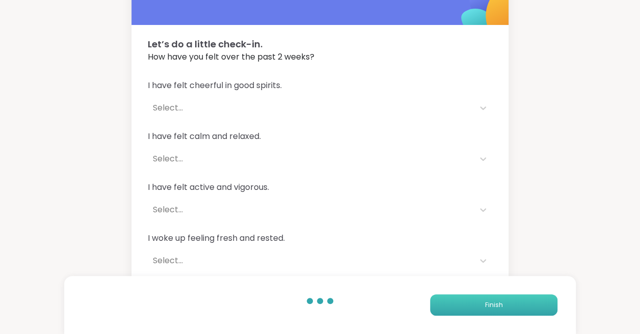
click at [500, 305] on span "Finish" at bounding box center [494, 305] width 18 height 9
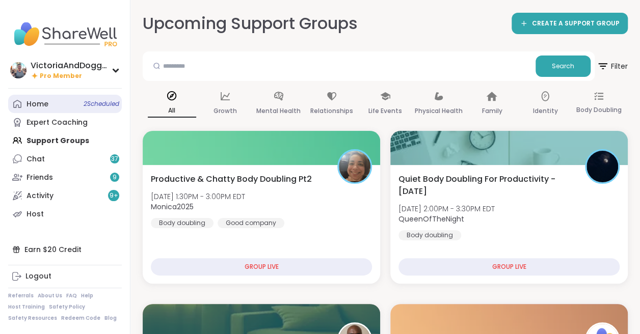
click at [35, 101] on div "Home 2 Scheduled" at bounding box center [37, 104] width 22 height 10
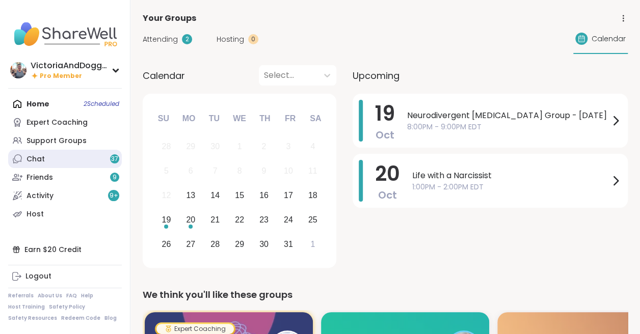
click at [39, 158] on div "Chat 37" at bounding box center [35, 159] width 18 height 10
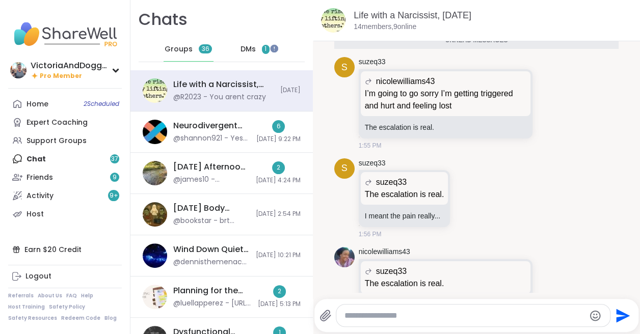
scroll to position [4220, 0]
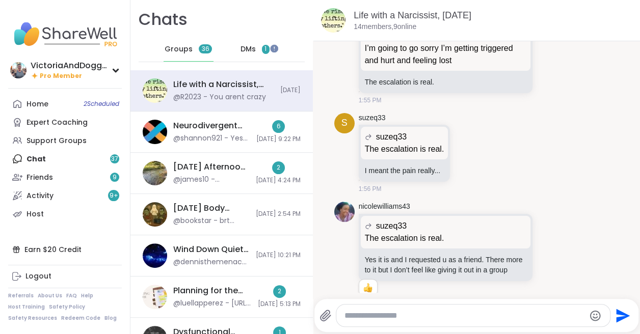
click at [364, 316] on textarea "Type your message" at bounding box center [464, 316] width 240 height 10
type textarea "*"
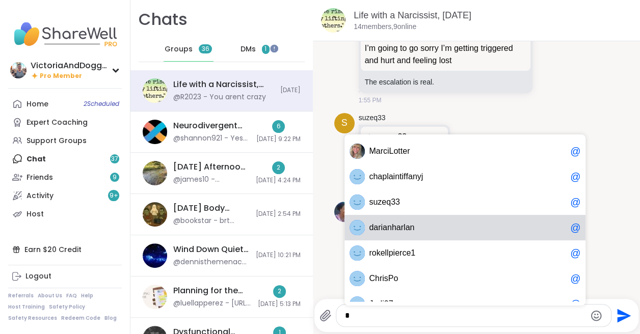
click at [381, 230] on span "i" at bounding box center [382, 228] width 2 height 10
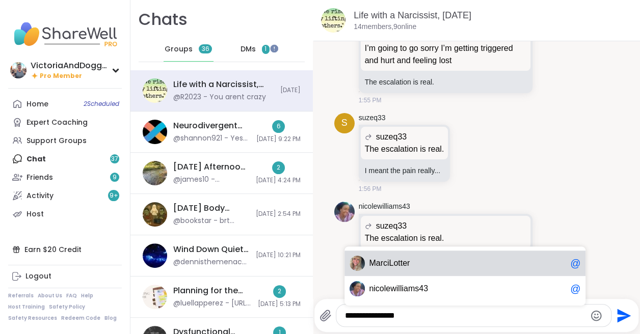
click at [381, 261] on span "arciLotter" at bounding box center [393, 263] width 34 height 10
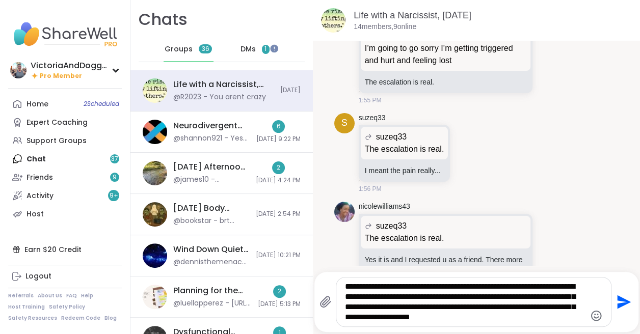
click at [595, 315] on icon "Emoji picker" at bounding box center [596, 316] width 12 height 12
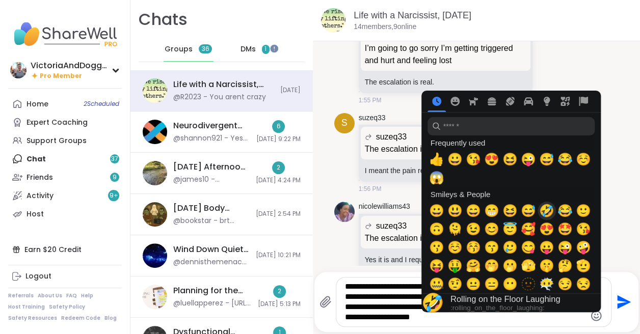
click at [543, 210] on span "🤣" at bounding box center [546, 211] width 15 height 14
click at [526, 230] on span "🥰" at bounding box center [528, 229] width 15 height 14
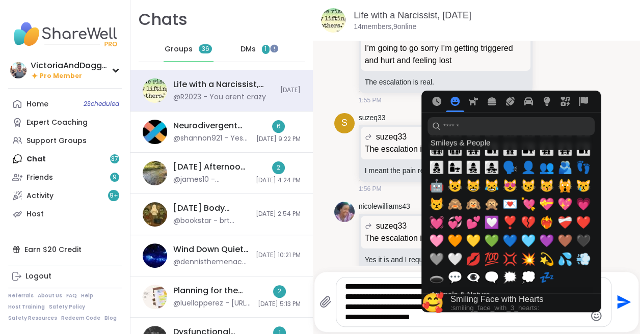
scroll to position [999, 0]
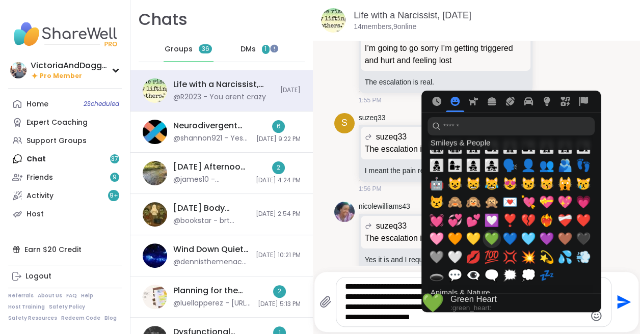
click at [492, 237] on span "💚" at bounding box center [491, 239] width 15 height 14
click at [487, 237] on span "💚" at bounding box center [491, 239] width 15 height 14
click at [609, 198] on div "nicolewilliams43 suzeq33 The escalation is real. The escalation is real. Yes it…" at bounding box center [476, 255] width 285 height 114
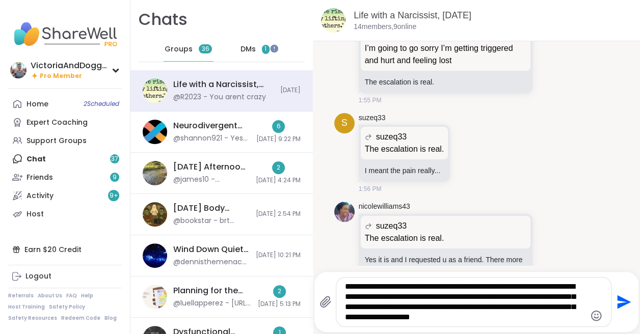
click at [595, 312] on icon "Emoji picker" at bounding box center [596, 316] width 12 height 12
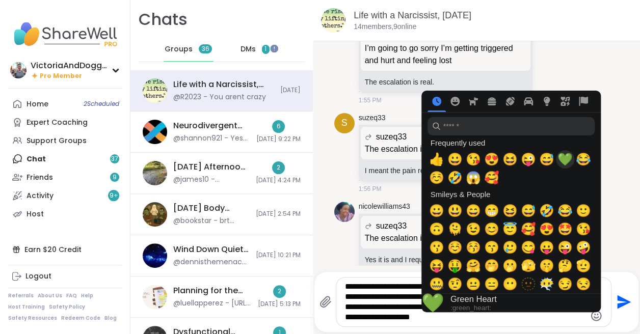
click at [563, 159] on span "💚" at bounding box center [564, 159] width 15 height 14
click at [617, 239] on div "nicolewilliams43 suzeq33 The escalation is real. The escalation is real. Yes it…" at bounding box center [476, 255] width 285 height 114
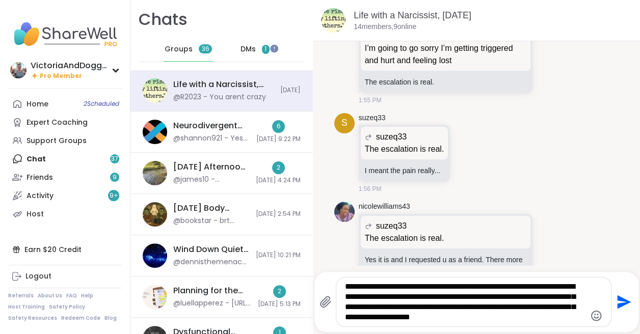
scroll to position [0, 0]
click at [410, 318] on textarea "**********" at bounding box center [465, 302] width 240 height 41
click at [572, 317] on textarea "**********" at bounding box center [465, 302] width 240 height 41
click at [566, 316] on textarea "**********" at bounding box center [465, 302] width 240 height 41
type textarea "**********"
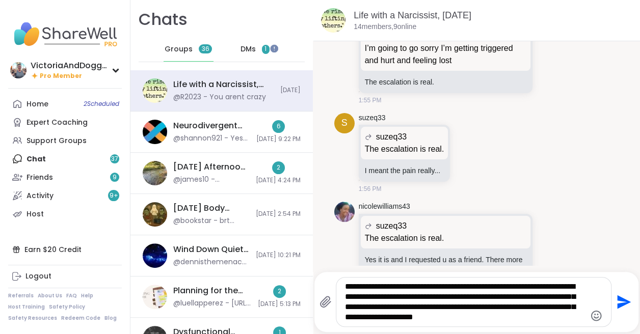
click at [623, 302] on icon "Send" at bounding box center [622, 302] width 16 height 16
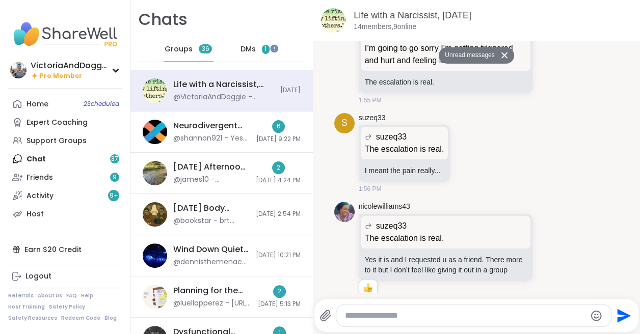
scroll to position [4457, 0]
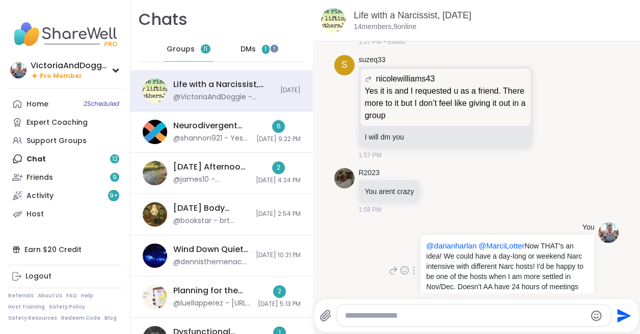
click at [413, 267] on icon at bounding box center [413, 270] width 1 height 7
click at [428, 281] on icon at bounding box center [425, 284] width 7 height 7
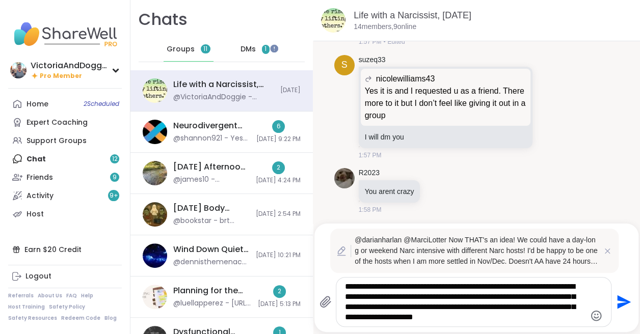
click at [526, 288] on textarea "**********" at bounding box center [465, 302] width 240 height 41
type textarea "**********"
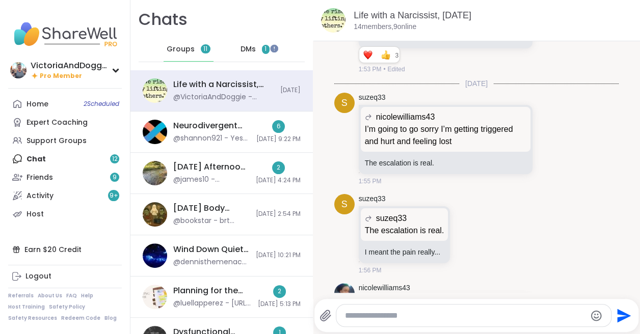
scroll to position [4113, 0]
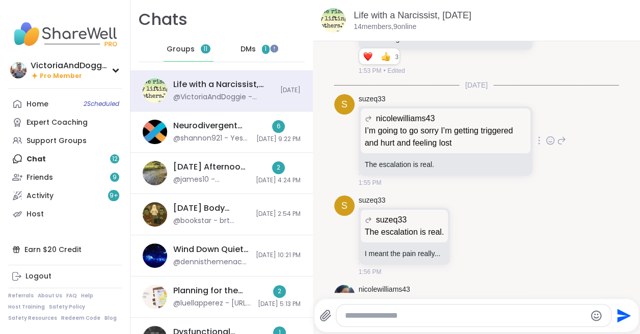
click at [560, 135] on icon at bounding box center [561, 141] width 9 height 12
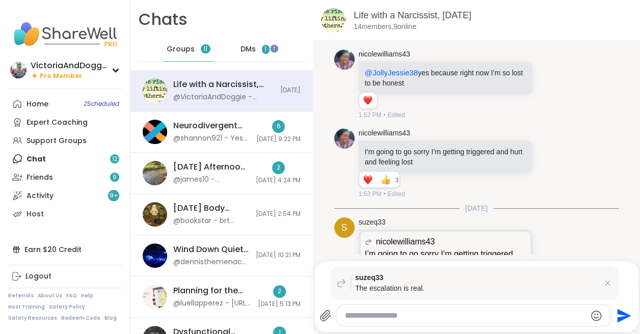
scroll to position [3989, 0]
click at [560, 158] on icon at bounding box center [561, 164] width 9 height 12
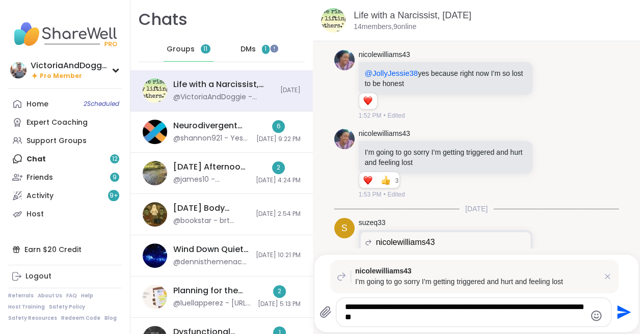
click at [463, 309] on textarea "**********" at bounding box center [465, 312] width 240 height 20
click at [424, 307] on textarea "**********" at bounding box center [465, 312] width 240 height 20
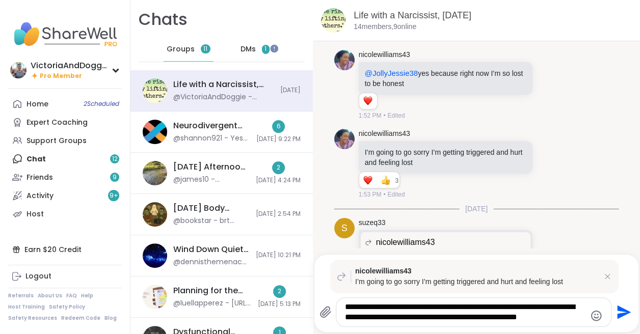
click at [397, 317] on textarea "**********" at bounding box center [465, 312] width 240 height 20
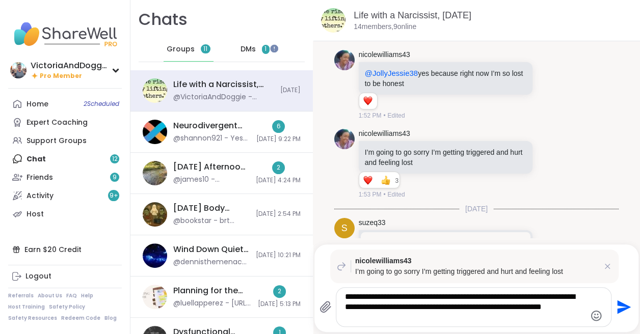
click at [398, 321] on textarea "**********" at bounding box center [465, 307] width 240 height 31
click at [455, 308] on textarea "**********" at bounding box center [465, 307] width 240 height 31
click at [436, 316] on textarea "**********" at bounding box center [465, 307] width 240 height 31
click at [450, 306] on textarea "**********" at bounding box center [465, 307] width 240 height 31
click at [494, 307] on textarea "**********" at bounding box center [465, 307] width 240 height 31
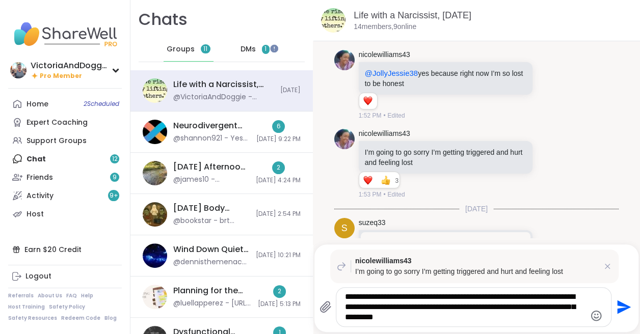
click at [509, 309] on textarea "**********" at bounding box center [465, 307] width 240 height 31
click at [414, 315] on textarea "**********" at bounding box center [465, 307] width 240 height 31
type textarea "**********"
click at [594, 313] on icon "Emoji picker" at bounding box center [596, 316] width 12 height 12
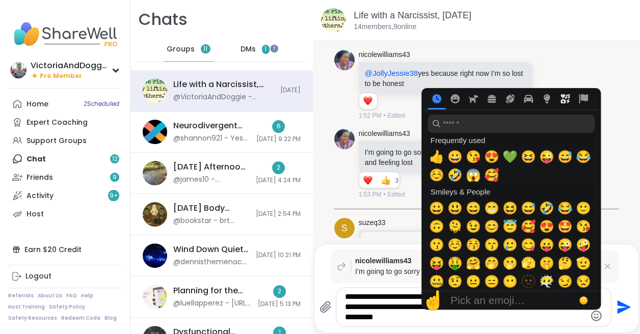
click at [561, 95] on icon "Symbols" at bounding box center [564, 98] width 9 height 9
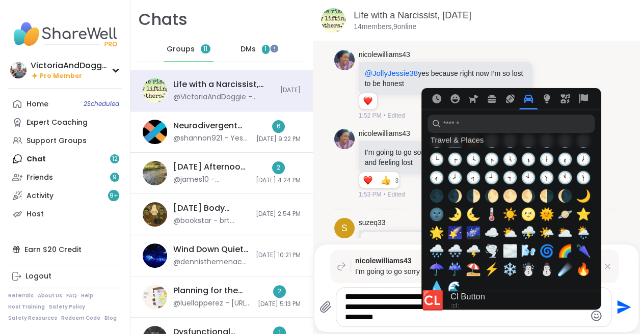
scroll to position [2242, 0]
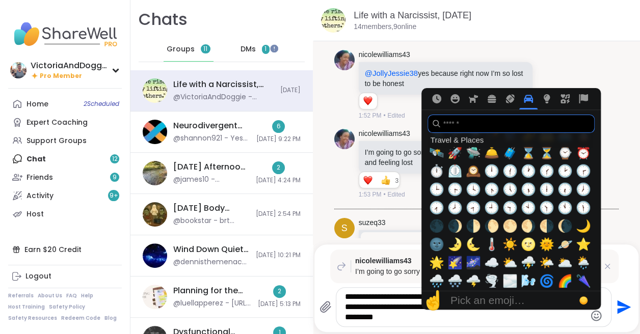
click at [472, 126] on input "search" at bounding box center [510, 124] width 167 height 18
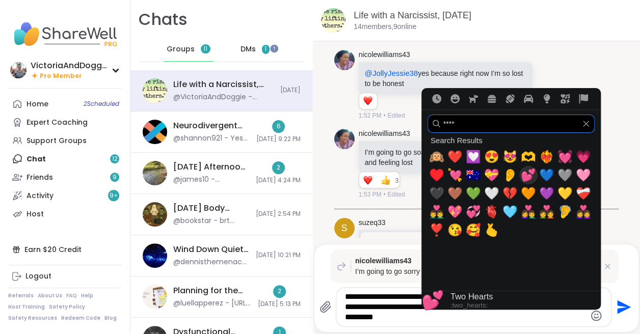
type input "****"
click at [527, 176] on span "💕" at bounding box center [528, 175] width 15 height 14
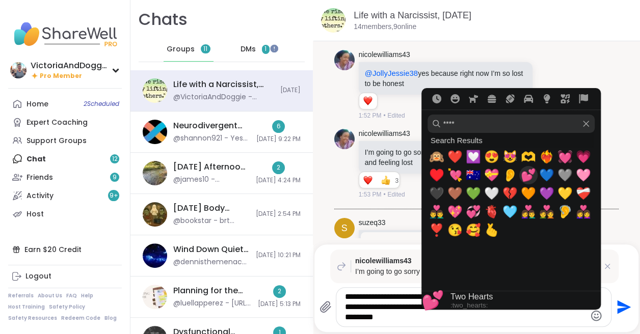
click at [526, 172] on span "💕" at bounding box center [528, 175] width 15 height 14
click at [526, 176] on span "💕" at bounding box center [528, 175] width 15 height 14
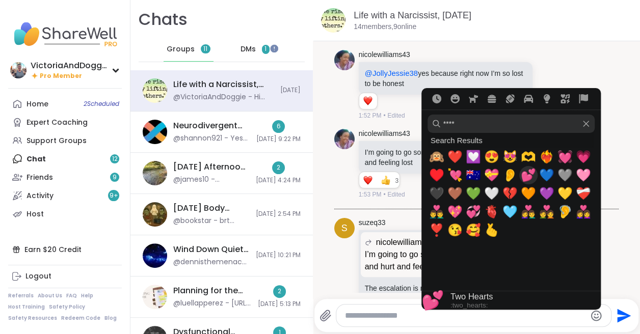
scroll to position [4587, 0]
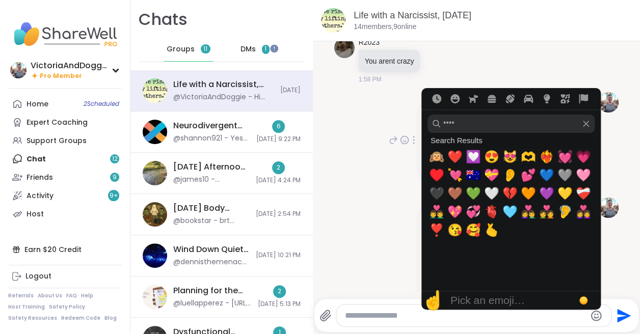
click at [612, 114] on div "You @darianharlan @MarciLotter Now THAT's an idea! 💡 We could have a day-long o…" at bounding box center [476, 140] width 285 height 105
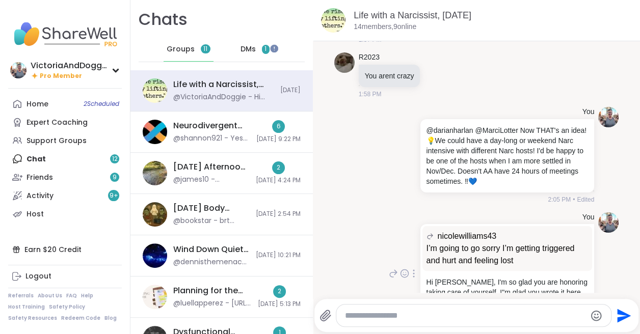
scroll to position [4548, 0]
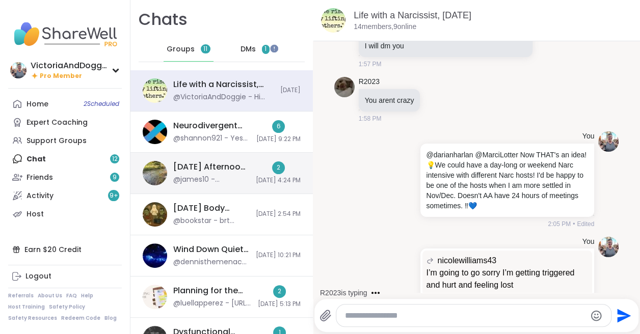
click at [197, 171] on div "[DATE] Afternoon Quiet Body Doubling , [DATE]" at bounding box center [211, 167] width 76 height 11
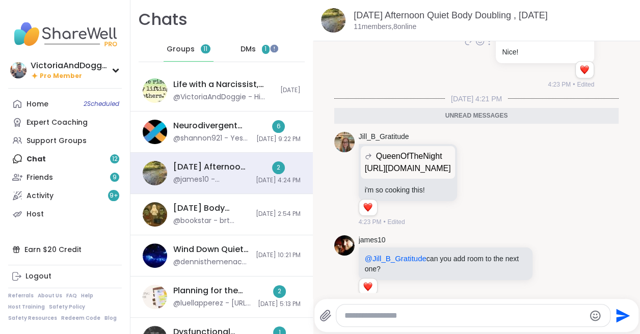
scroll to position [3025, 0]
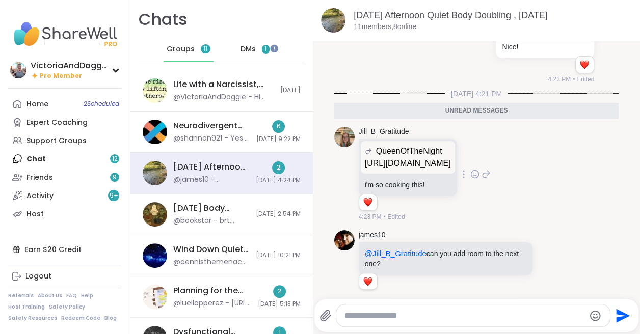
click at [491, 168] on icon at bounding box center [485, 174] width 9 height 12
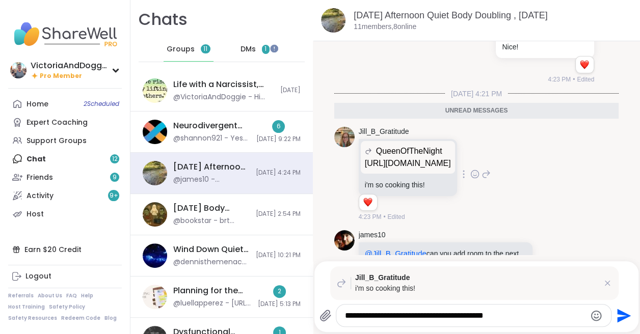
type textarea "**********"
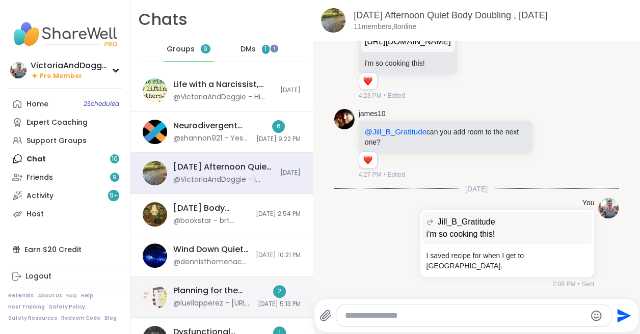
click at [221, 292] on div "Planning for the Week, [DATE]" at bounding box center [212, 290] width 78 height 11
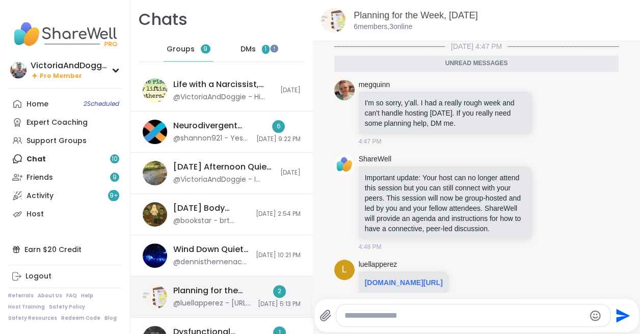
scroll to position [35, 0]
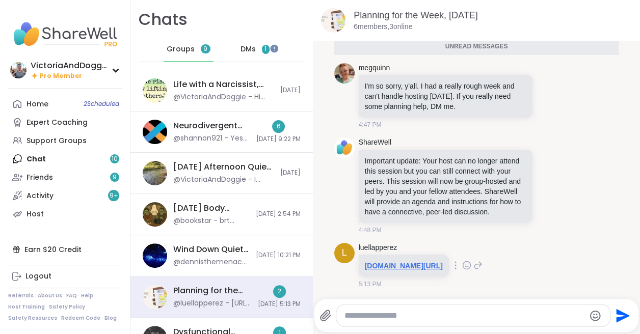
click at [383, 262] on link "miraclemorning.com/wp-content/uploads/2019/08/TMM-Planner-DINO.pdf" at bounding box center [404, 266] width 78 height 8
click at [481, 262] on icon at bounding box center [477, 265] width 7 height 7
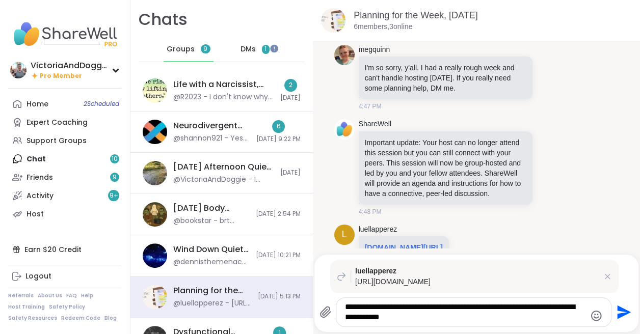
click at [346, 316] on textarea "**********" at bounding box center [465, 312] width 240 height 20
type textarea "**********"
click at [413, 313] on textarea "**********" at bounding box center [465, 312] width 240 height 20
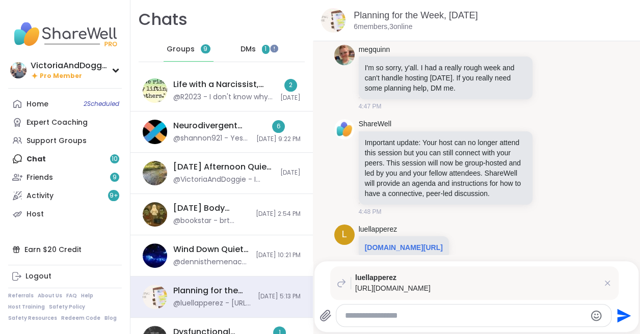
scroll to position [143, 0]
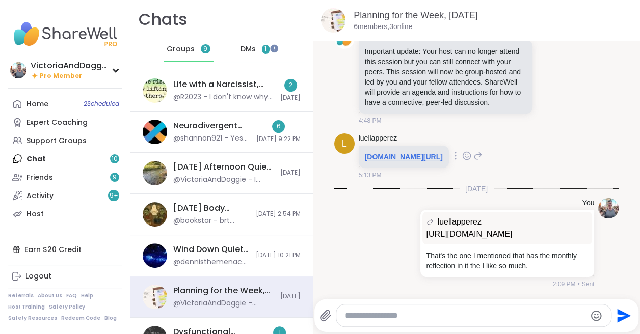
click at [412, 153] on link "miraclemorning.com/wp-content/uploads/2019/08/TMM-Planner-DINO.pdf" at bounding box center [404, 157] width 78 height 8
click at [391, 239] on icon at bounding box center [393, 242] width 7 height 7
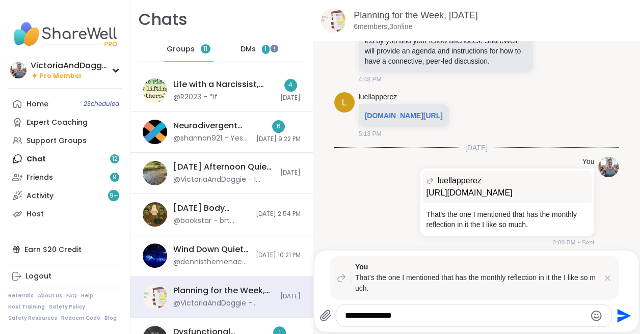
click at [345, 316] on textarea "**********" at bounding box center [465, 316] width 240 height 10
click at [465, 316] on textarea "**********" at bounding box center [465, 316] width 240 height 10
click at [369, 317] on textarea "**********" at bounding box center [465, 316] width 240 height 10
type textarea "**********"
click at [526, 314] on textarea "**********" at bounding box center [465, 316] width 240 height 10
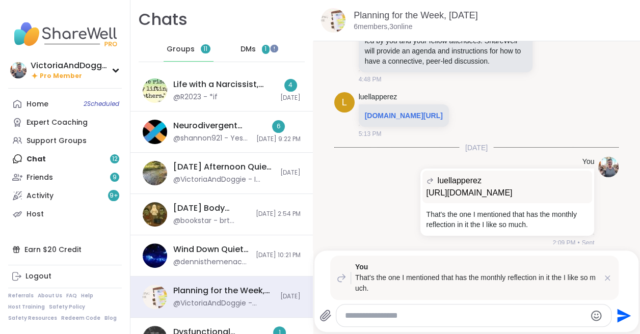
scroll to position [243, 0]
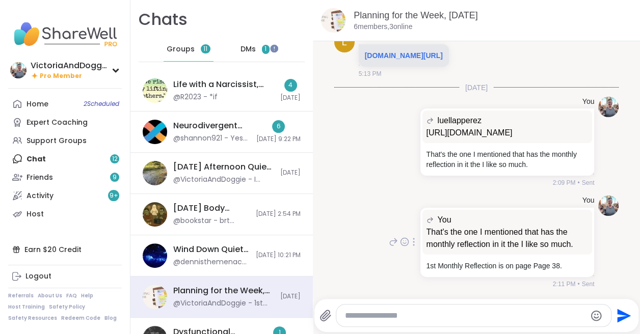
click at [413, 240] on icon at bounding box center [414, 242] width 2 height 8
click at [425, 257] on icon at bounding box center [426, 257] width 10 height 10
type textarea "**********"
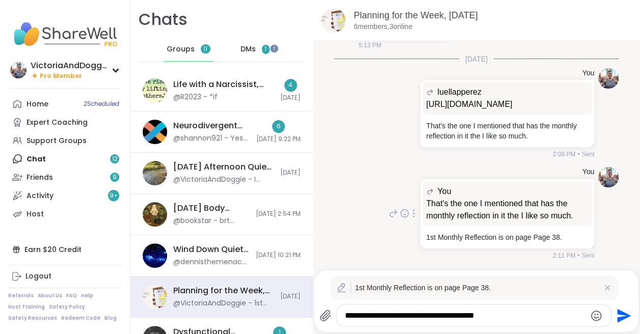
click at [518, 222] on p "That's the one I mentioned that has the monthly reflection in it the I like so …" at bounding box center [507, 210] width 162 height 24
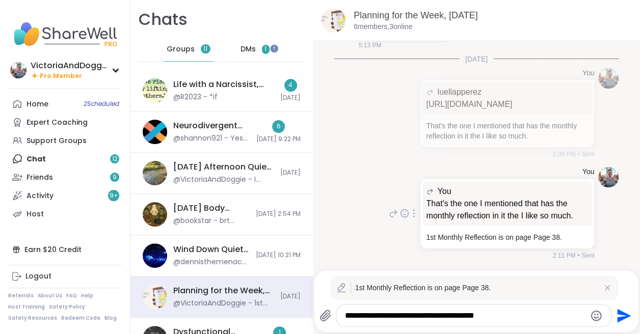
scroll to position [223, 0]
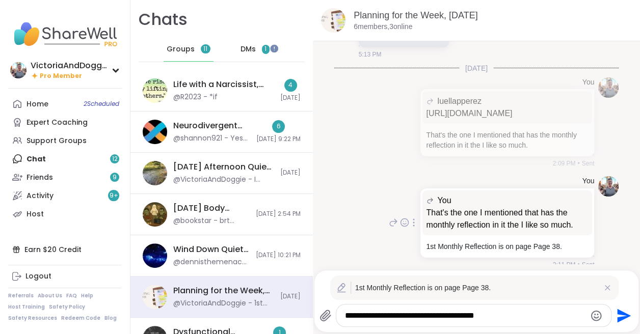
click at [391, 228] on div "You You That's the one I mentioned that has the monthly reflection in it the I …" at bounding box center [491, 222] width 208 height 93
click at [620, 313] on icon "Send" at bounding box center [624, 316] width 14 height 14
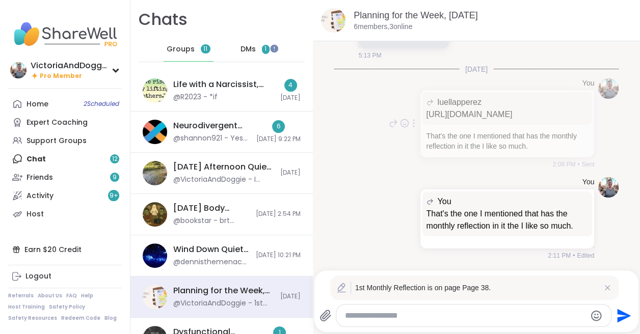
click at [539, 174] on div "You luellapperez https://miraclemorning.com/wp-content/uploads/2019/08/TMM-Plan…" at bounding box center [476, 123] width 285 height 99
click at [413, 127] on icon at bounding box center [413, 123] width 1 height 7
click at [426, 143] on icon at bounding box center [426, 138] width 10 height 10
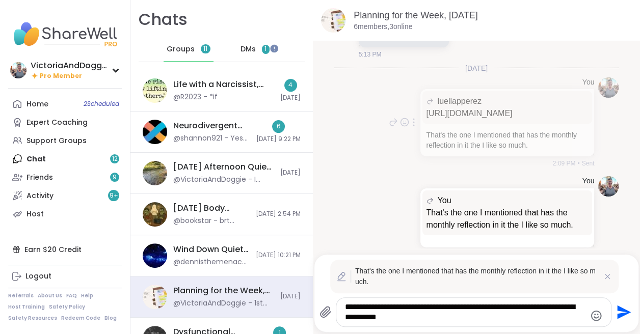
click at [582, 307] on textarea "**********" at bounding box center [465, 312] width 240 height 20
type textarea "**********"
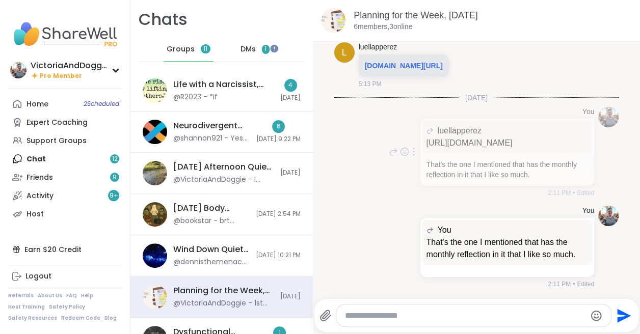
click at [621, 313] on icon "Send" at bounding box center [624, 316] width 14 height 14
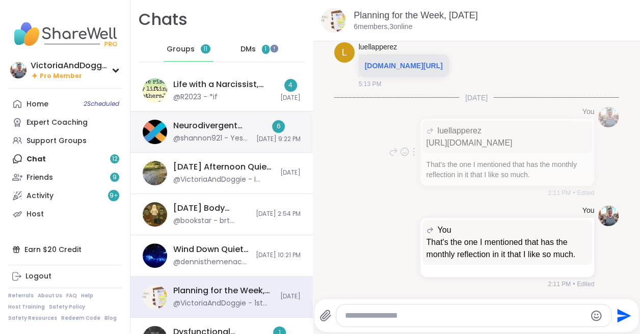
click at [213, 133] on div "@shannon921 - Yes exactly" at bounding box center [211, 138] width 77 height 10
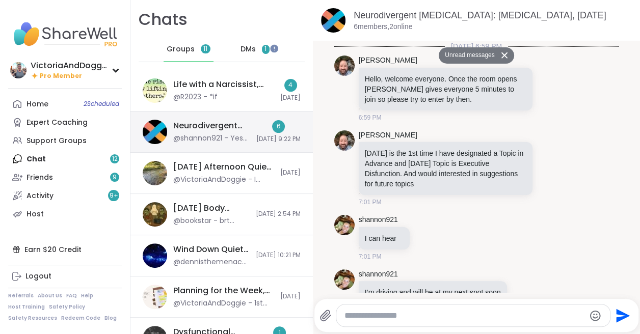
scroll to position [1602, 0]
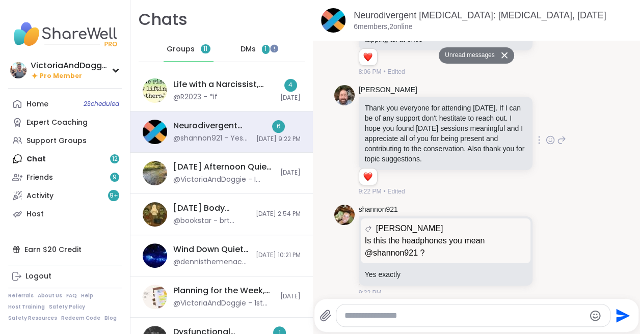
click at [549, 135] on icon at bounding box center [550, 140] width 9 height 10
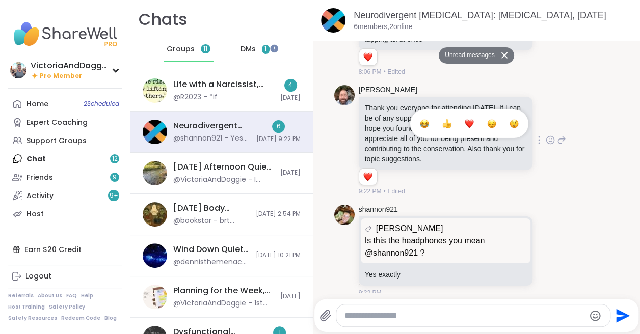
click at [472, 119] on div "Select Reaction: Heart" at bounding box center [469, 123] width 9 height 9
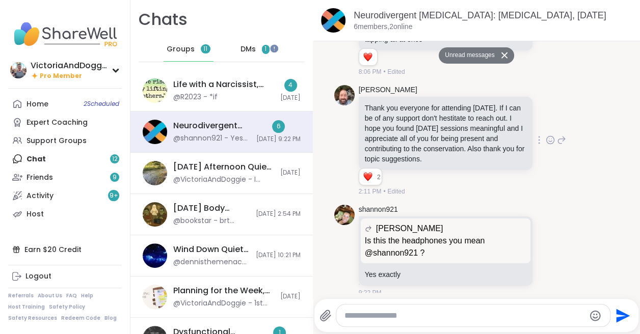
click at [562, 134] on icon at bounding box center [561, 140] width 9 height 12
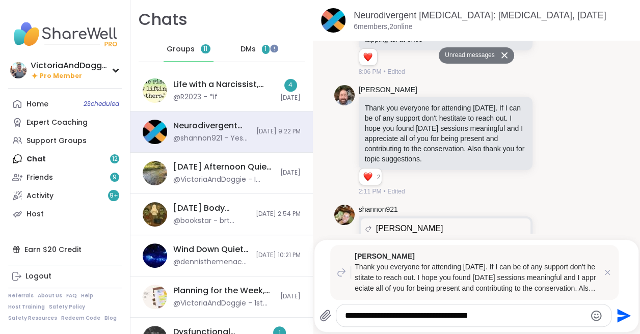
type textarea "**********"
click at [622, 316] on icon "Send" at bounding box center [624, 316] width 14 height 14
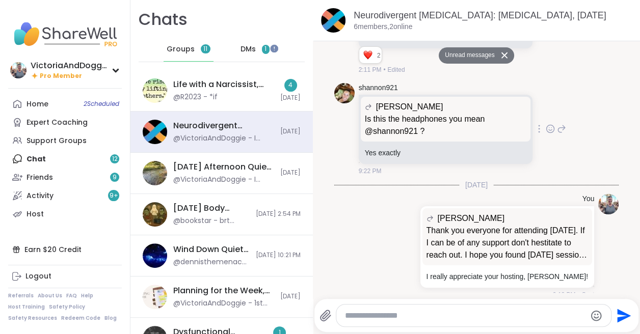
scroll to position [1701, 0]
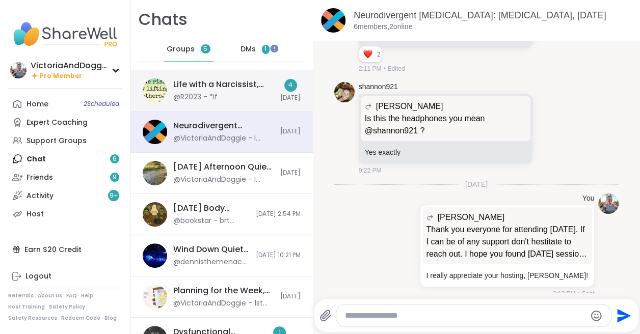
click at [204, 95] on div "@R2023 - *if" at bounding box center [195, 97] width 44 height 10
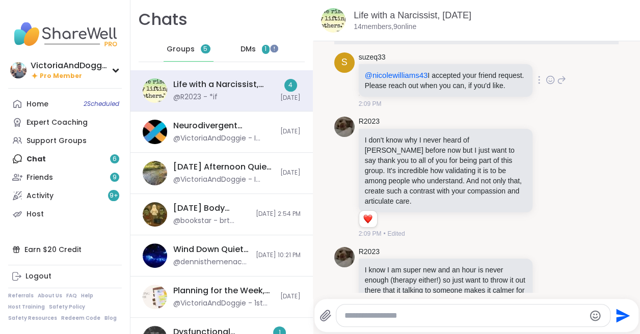
scroll to position [4894, 0]
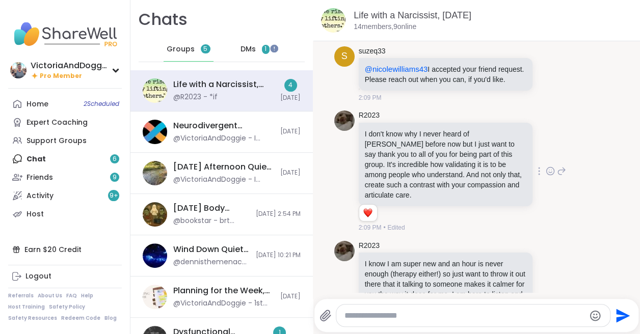
click at [548, 166] on icon at bounding box center [550, 171] width 9 height 10
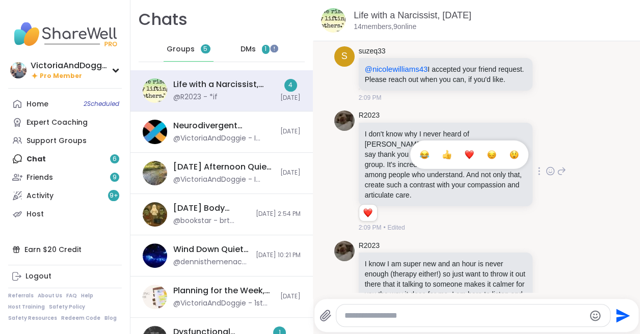
click at [469, 150] on div "Select Reaction: Heart" at bounding box center [469, 154] width 9 height 9
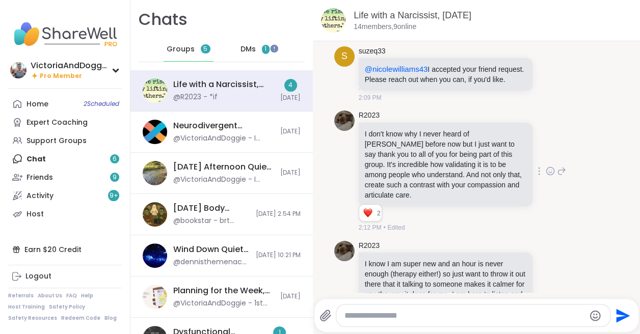
click at [563, 165] on icon at bounding box center [561, 171] width 9 height 12
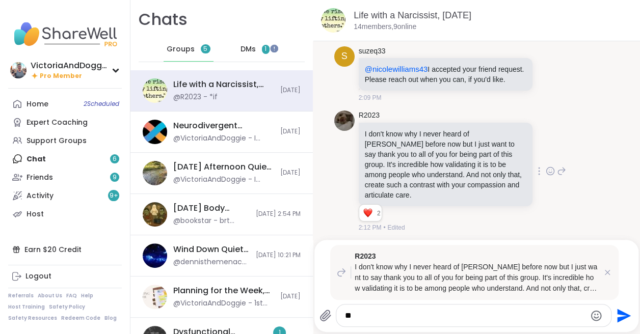
type textarea "*"
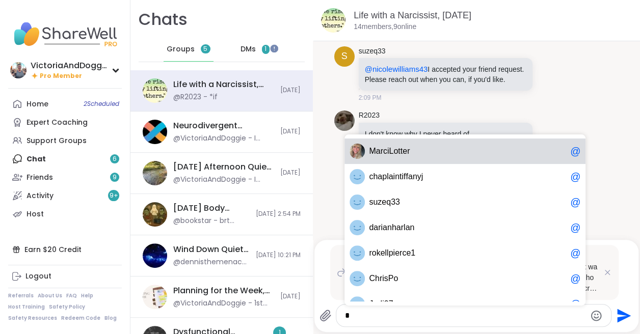
click at [401, 150] on span "t" at bounding box center [401, 151] width 2 height 10
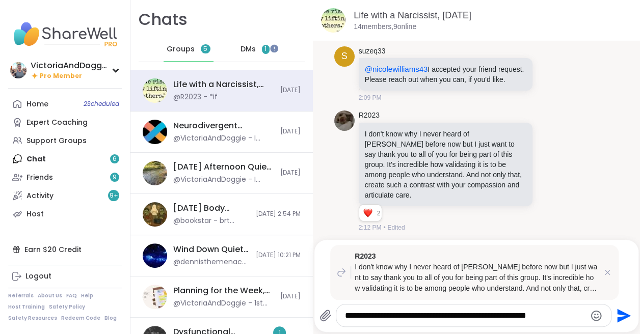
type textarea "**********"
click at [593, 314] on icon "Emoji picker" at bounding box center [596, 315] width 11 height 11
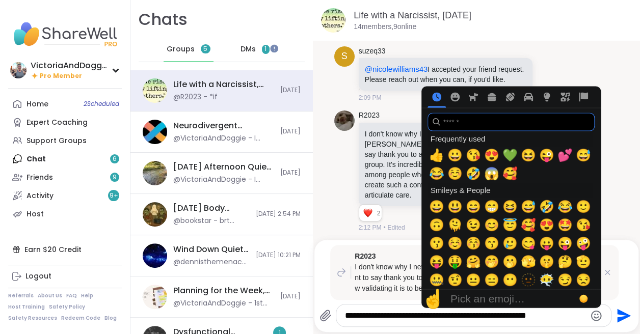
click at [453, 124] on input "search" at bounding box center [510, 122] width 167 height 18
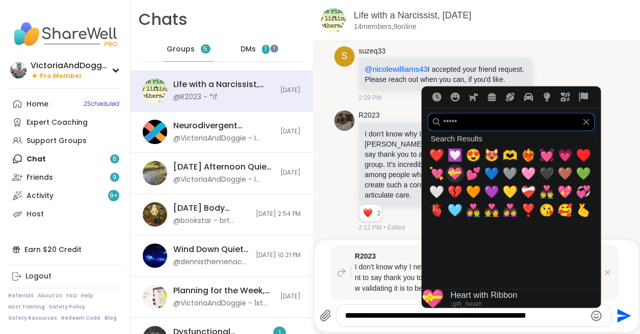
type input "*****"
click at [454, 174] on span "💝" at bounding box center [454, 174] width 15 height 14
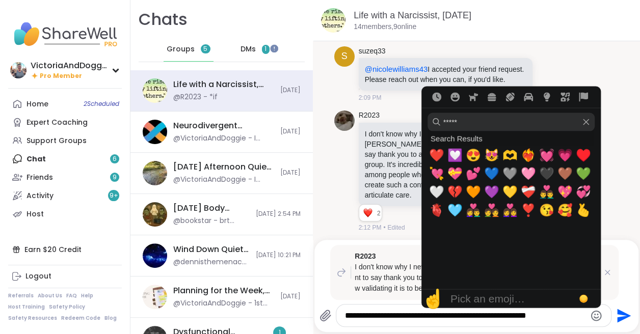
click at [619, 312] on icon "Send" at bounding box center [624, 316] width 14 height 14
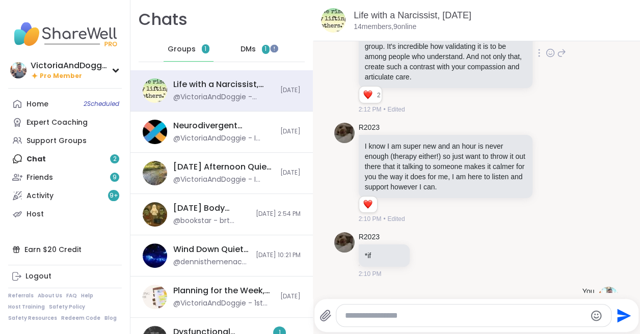
scroll to position [4991, 0]
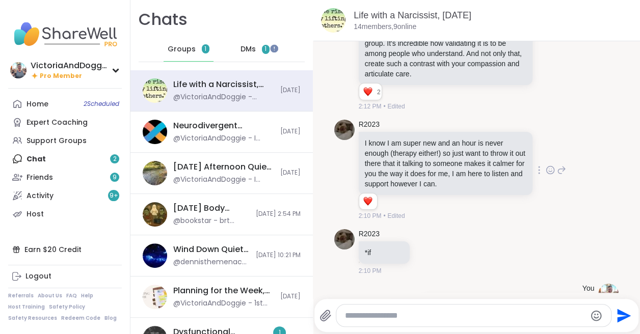
click at [549, 165] on icon at bounding box center [550, 170] width 9 height 10
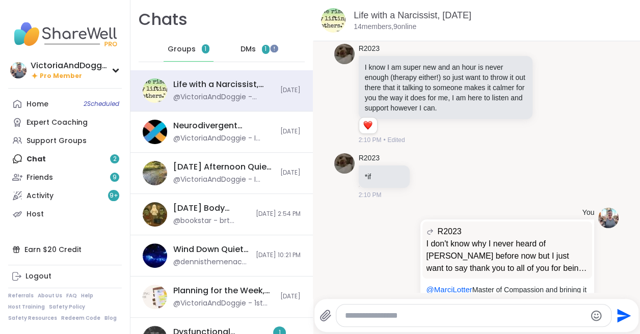
scroll to position [5074, 0]
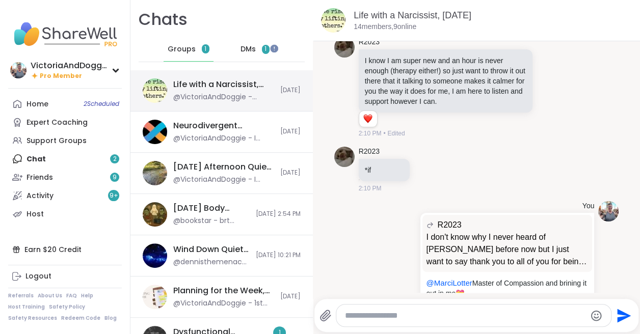
click at [233, 91] on div "Life with a Narcissist, Oct 13 @VictoriaAndDoggie - @MarciLotter Master of Comp…" at bounding box center [223, 90] width 101 height 23
click at [372, 15] on link "Life with a Narcissist, [DATE]" at bounding box center [413, 15] width 118 height 10
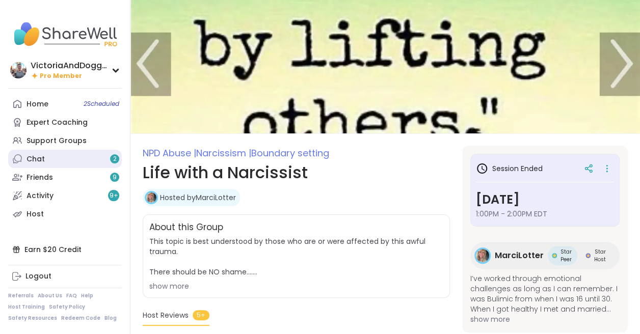
click at [47, 159] on link "Chat 2" at bounding box center [65, 159] width 114 height 18
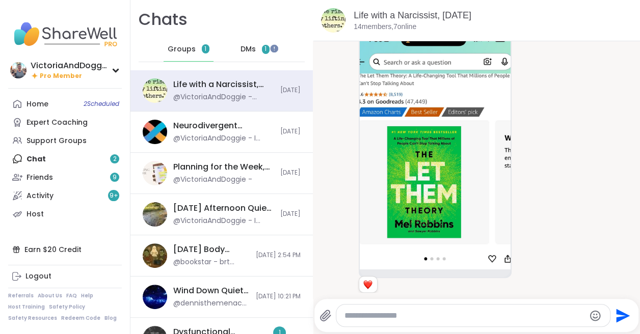
scroll to position [693, 0]
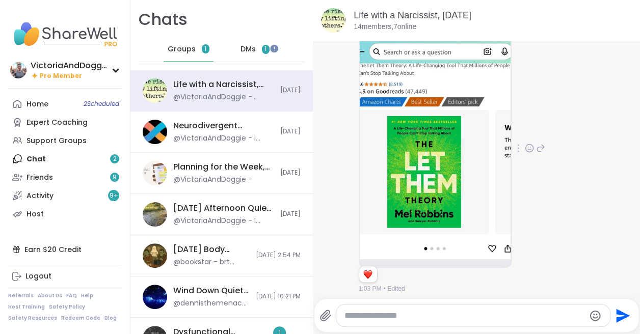
click at [529, 143] on icon at bounding box center [529, 148] width 9 height 10
click at [529, 127] on div "Select Reaction: Heart" at bounding box center [529, 131] width 9 height 9
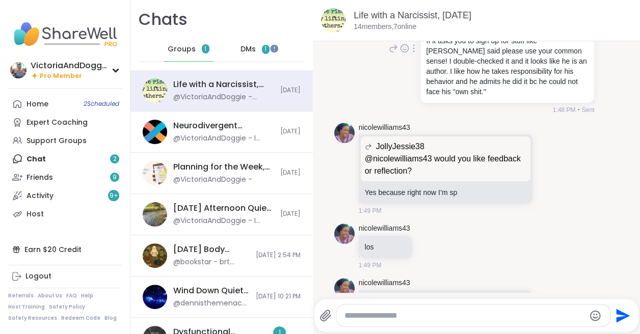
scroll to position [3757, 0]
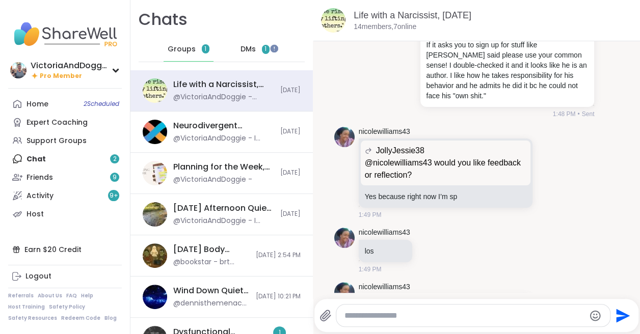
click at [251, 47] on span "DMs" at bounding box center [247, 49] width 15 height 10
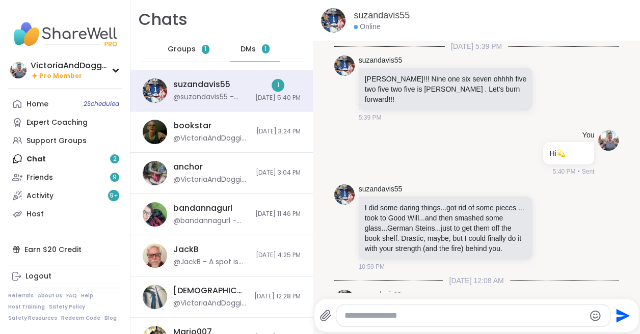
scroll to position [1327, 0]
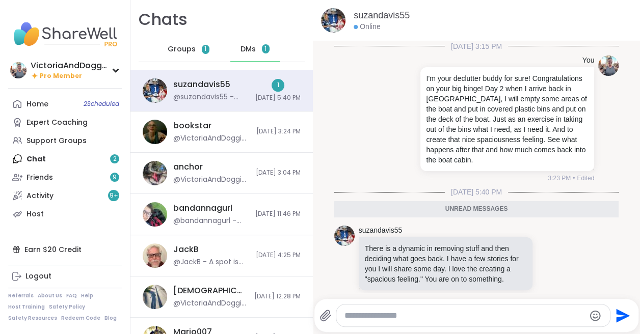
click at [373, 318] on textarea "Type your message" at bounding box center [464, 316] width 240 height 10
type textarea "**********"
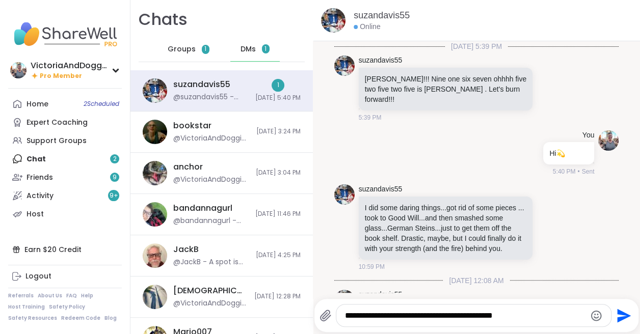
scroll to position [1327, 0]
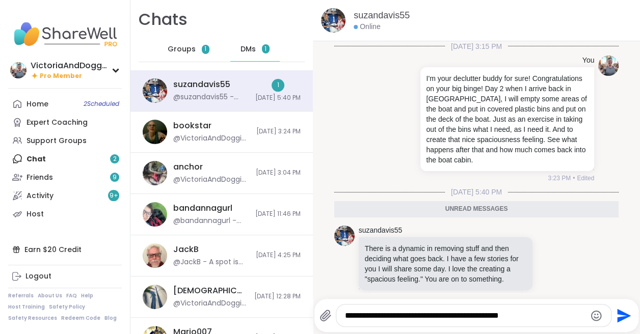
type textarea "**********"
click at [618, 314] on icon "Send" at bounding box center [622, 316] width 16 height 16
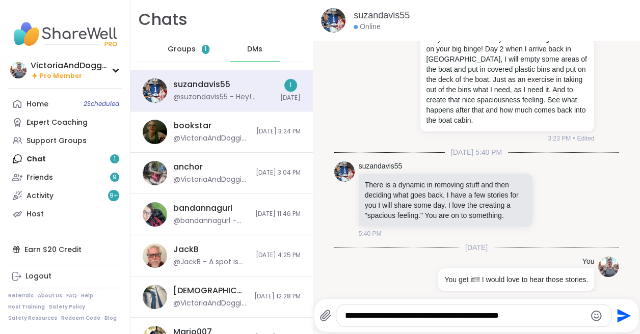
scroll to position [1501, 0]
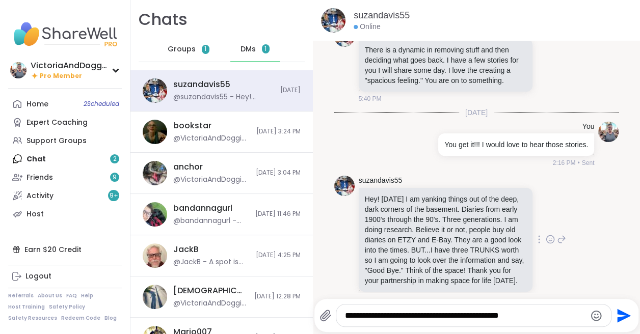
click at [550, 234] on icon at bounding box center [550, 239] width 9 height 10
click at [412, 317] on textarea "**********" at bounding box center [465, 316] width 240 height 10
click at [520, 315] on textarea "**********" at bounding box center [465, 316] width 240 height 10
type textarea "**********"
click at [621, 313] on icon "Send" at bounding box center [624, 316] width 14 height 14
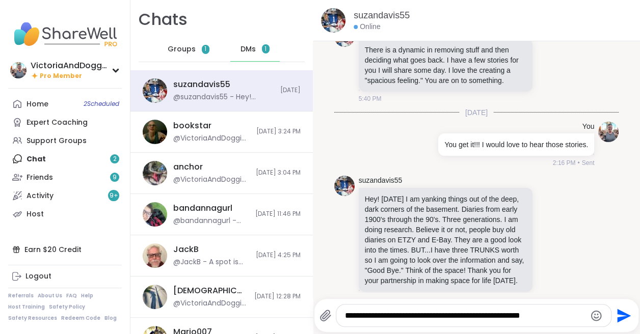
scroll to position [1566, 0]
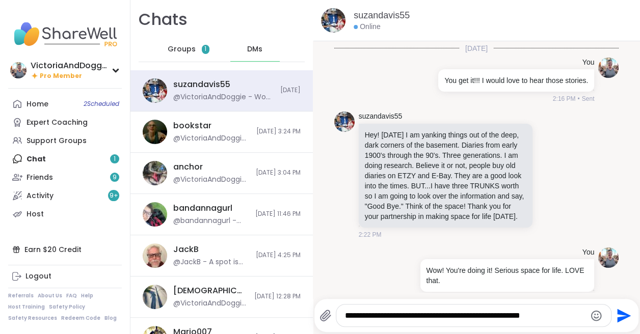
click at [182, 48] on span "Groups" at bounding box center [182, 49] width 28 height 10
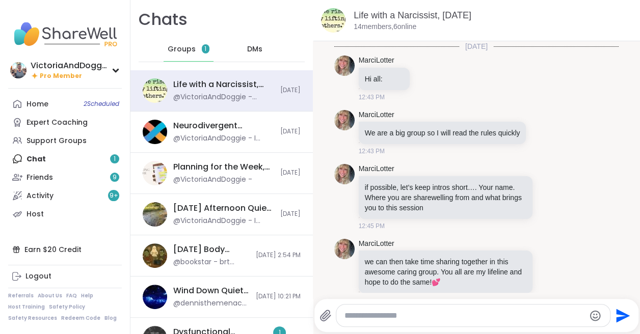
scroll to position [5063, 0]
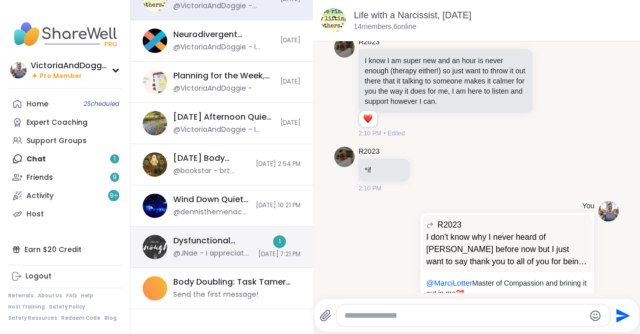
click at [191, 256] on div "@JNae - I appreciate you all as well!" at bounding box center [212, 254] width 79 height 10
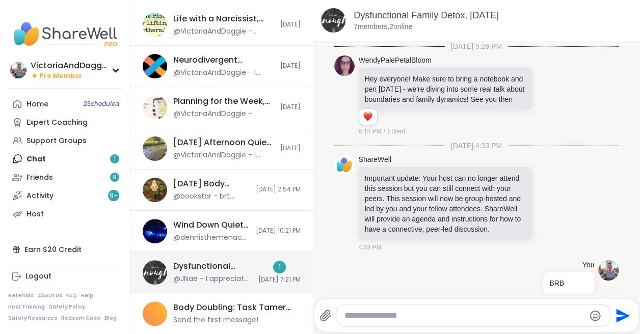
scroll to position [333, 0]
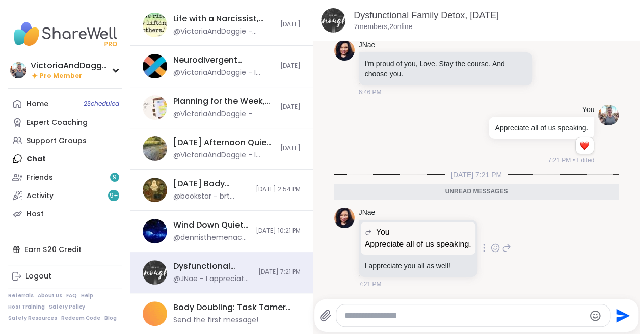
click at [495, 247] on icon at bounding box center [495, 248] width 9 height 10
click at [417, 229] on div "Select Reaction: Heart" at bounding box center [414, 231] width 9 height 9
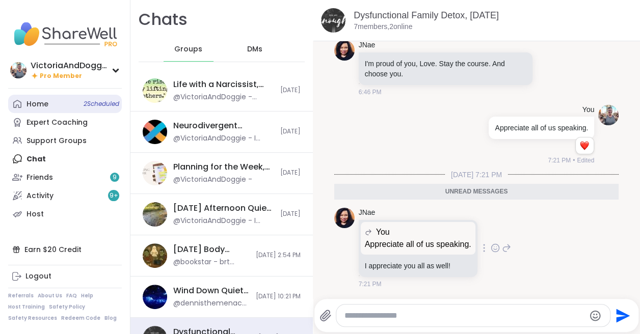
scroll to position [346, 0]
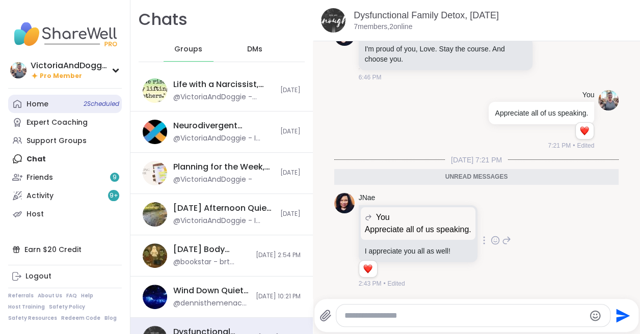
click at [50, 99] on link "Home 2 Scheduled" at bounding box center [65, 104] width 114 height 18
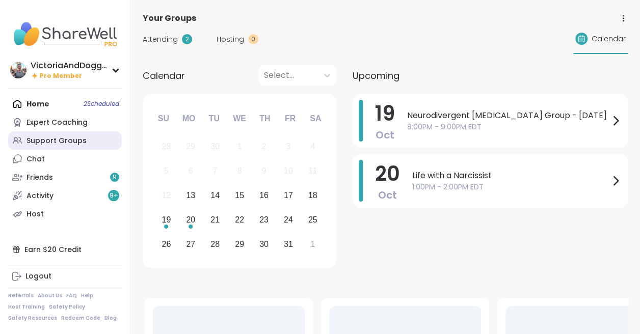
click at [42, 142] on div "Support Groups" at bounding box center [56, 141] width 60 height 10
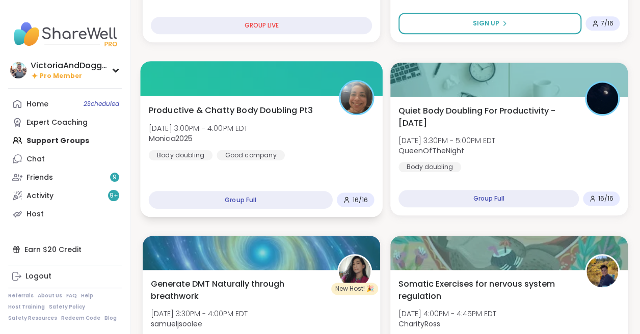
scroll to position [414, 0]
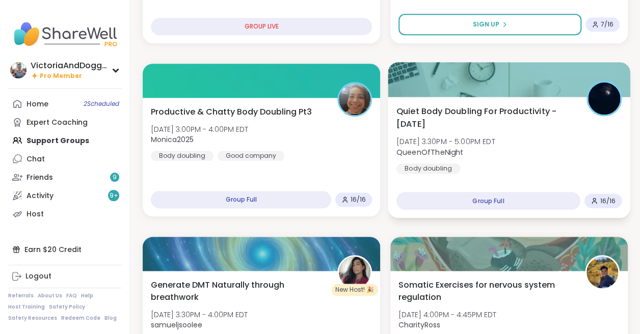
click at [446, 121] on span "Quiet Body Doubling For Productivity - [DATE]" at bounding box center [485, 117] width 179 height 25
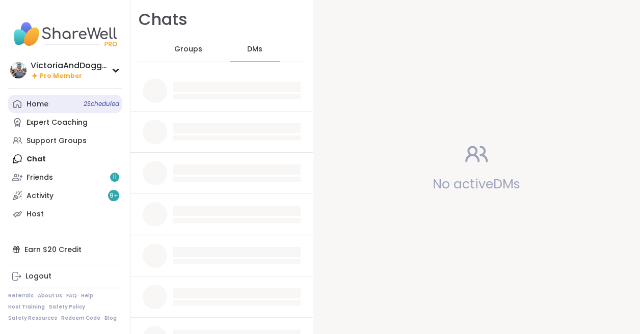
click at [45, 108] on div "Home 2 Scheduled" at bounding box center [37, 104] width 22 height 10
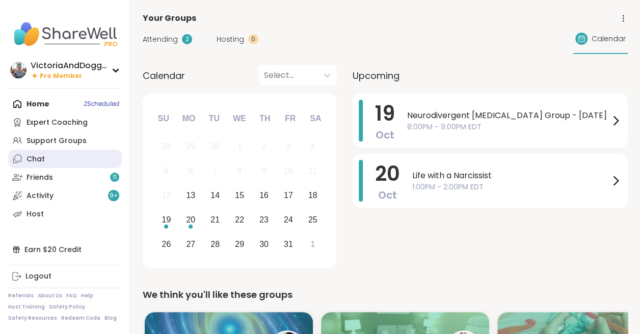
click at [47, 163] on link "Chat" at bounding box center [65, 159] width 114 height 18
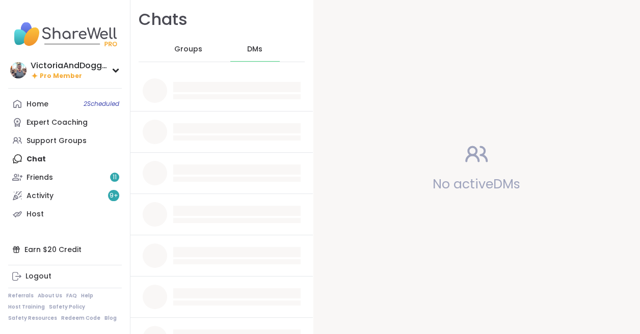
click at [184, 51] on span "Groups" at bounding box center [188, 49] width 28 height 10
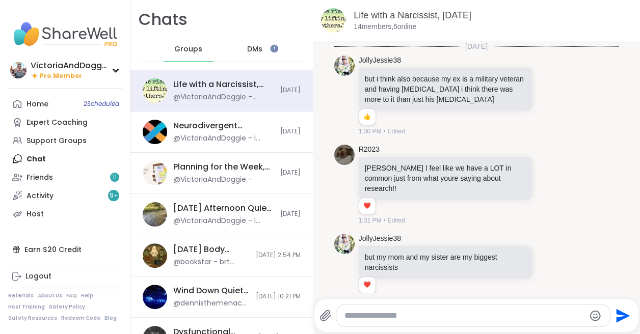
scroll to position [2200, 0]
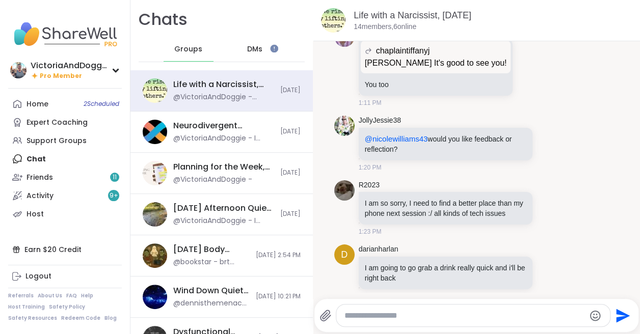
click at [256, 49] on span "DMs" at bounding box center [254, 49] width 15 height 10
